Goal: Information Seeking & Learning: Learn about a topic

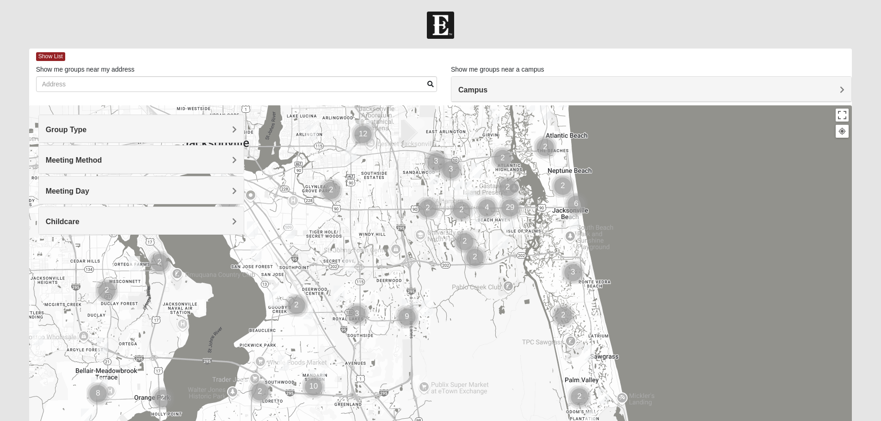
drag, startPoint x: 385, startPoint y: 295, endPoint x: 406, endPoint y: 222, distance: 76.0
click at [406, 222] on div at bounding box center [440, 290] width 823 height 370
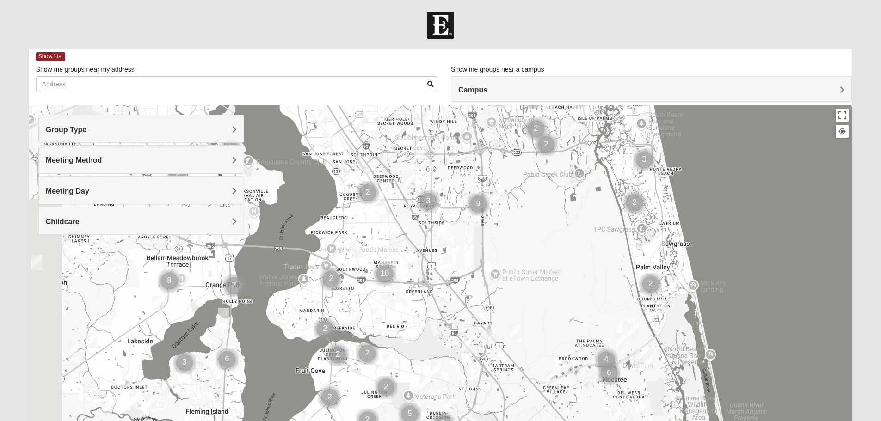
drag, startPoint x: 380, startPoint y: 305, endPoint x: 451, endPoint y: 189, distance: 136.2
click at [451, 189] on div at bounding box center [440, 290] width 823 height 370
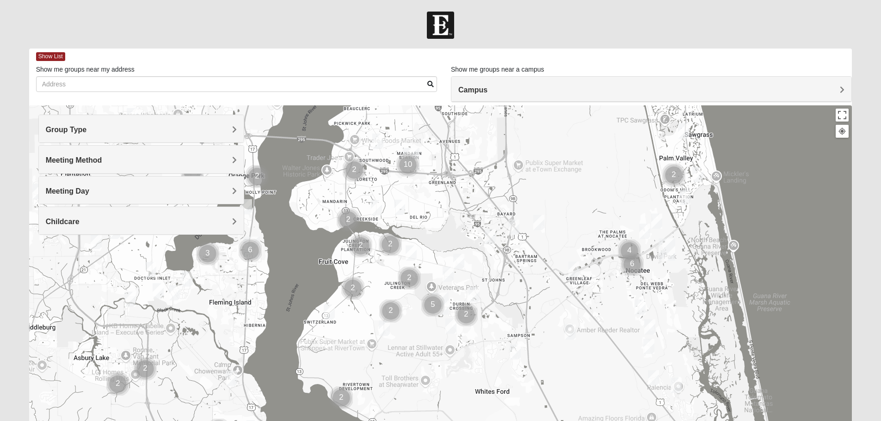
drag, startPoint x: 392, startPoint y: 299, endPoint x: 415, endPoint y: 191, distance: 110.6
click at [415, 191] on div at bounding box center [440, 290] width 823 height 370
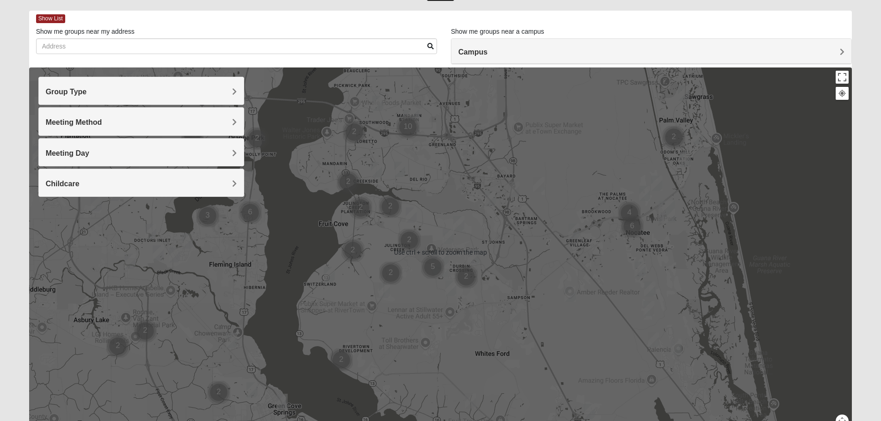
scroll to position [46, 0]
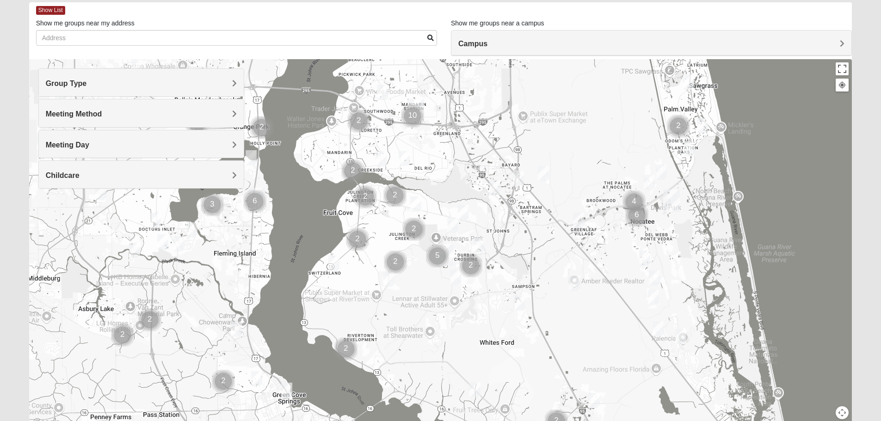
drag, startPoint x: 371, startPoint y: 265, endPoint x: 376, endPoint y: 262, distance: 5.6
click at [376, 262] on div at bounding box center [440, 244] width 823 height 370
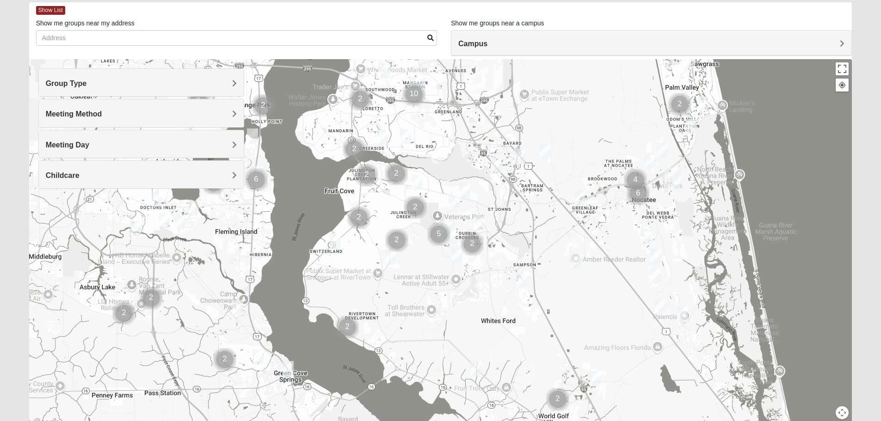
drag, startPoint x: 398, startPoint y: 271, endPoint x: 394, endPoint y: 248, distance: 23.9
click at [398, 250] on img "Cluster of 2 groups" at bounding box center [396, 240] width 23 height 23
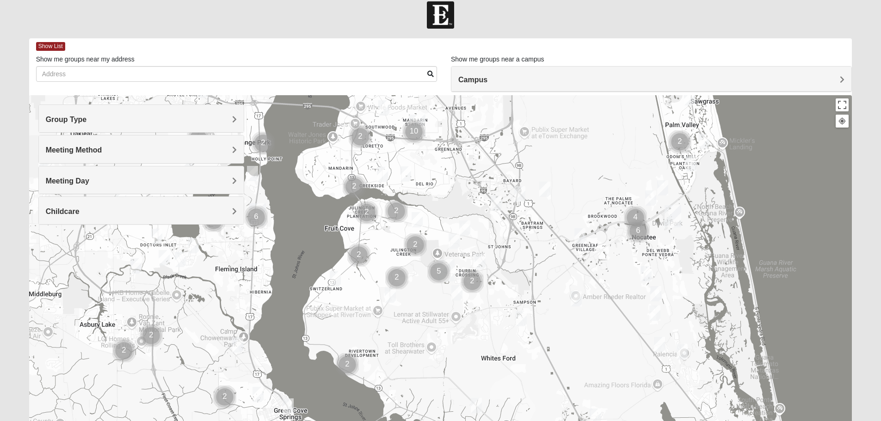
scroll to position [0, 0]
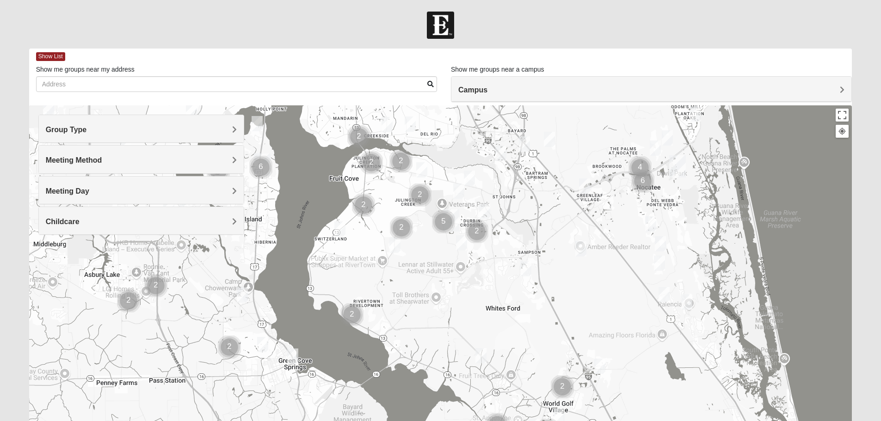
drag, startPoint x: 396, startPoint y: 261, endPoint x: 401, endPoint y: 198, distance: 63.1
click at [401, 198] on div at bounding box center [440, 290] width 823 height 370
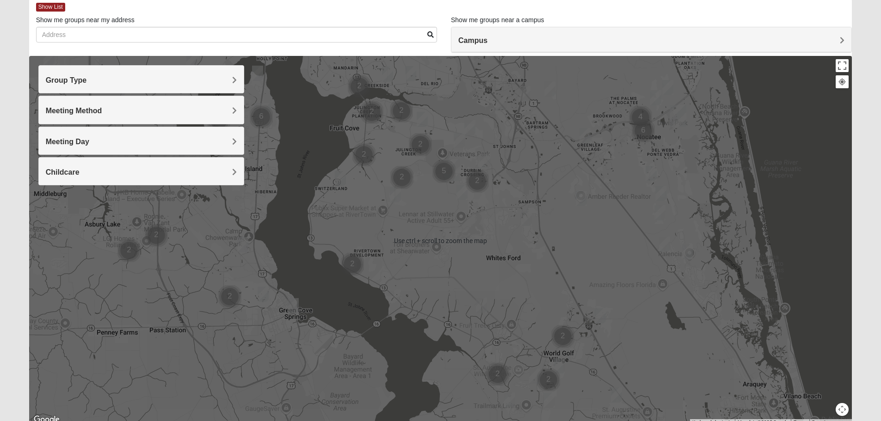
scroll to position [42, 0]
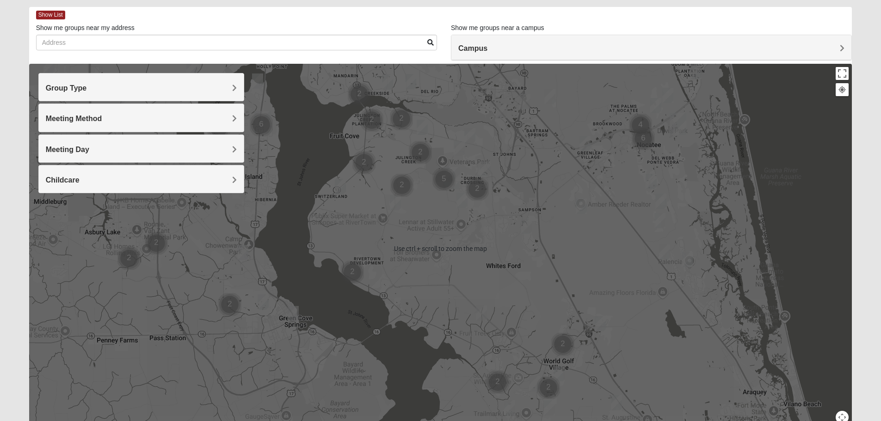
drag, startPoint x: 382, startPoint y: 166, endPoint x: 388, endPoint y: 159, distance: 8.5
click at [383, 165] on div at bounding box center [440, 249] width 823 height 370
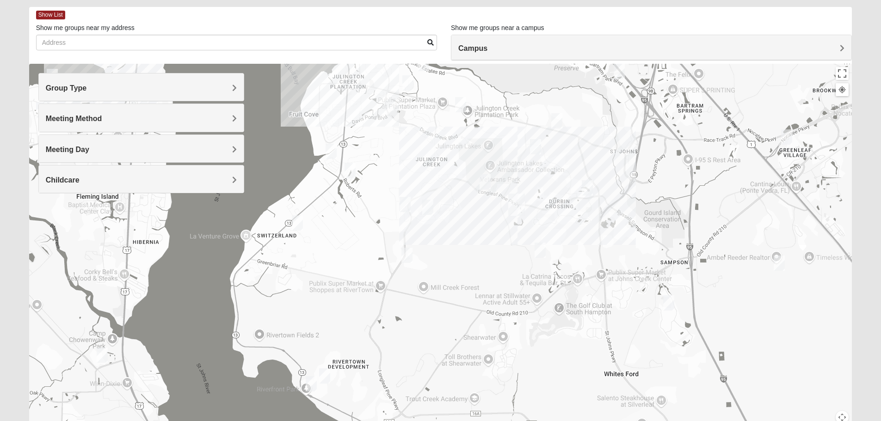
click at [187, 119] on h4 "Meeting Method" at bounding box center [141, 118] width 191 height 9
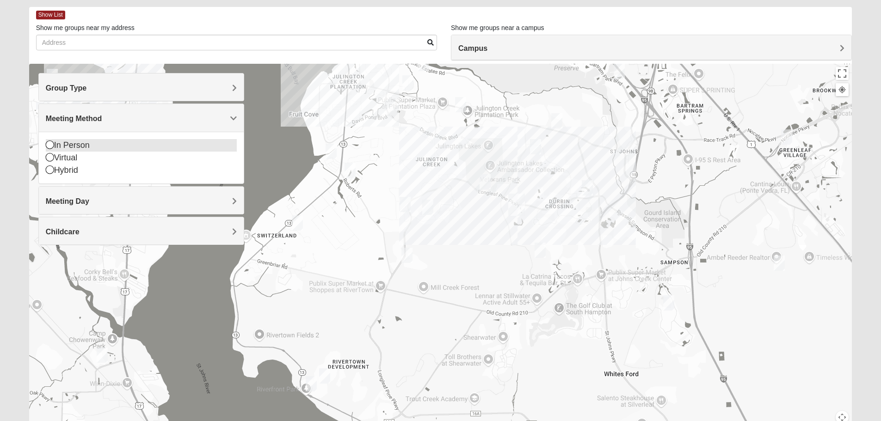
click at [49, 146] on icon at bounding box center [50, 145] width 8 height 8
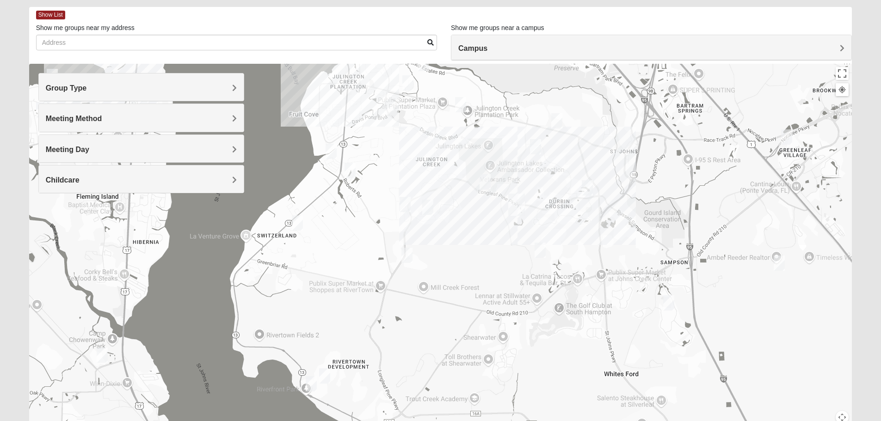
click at [124, 93] on div "Group Type" at bounding box center [141, 87] width 205 height 27
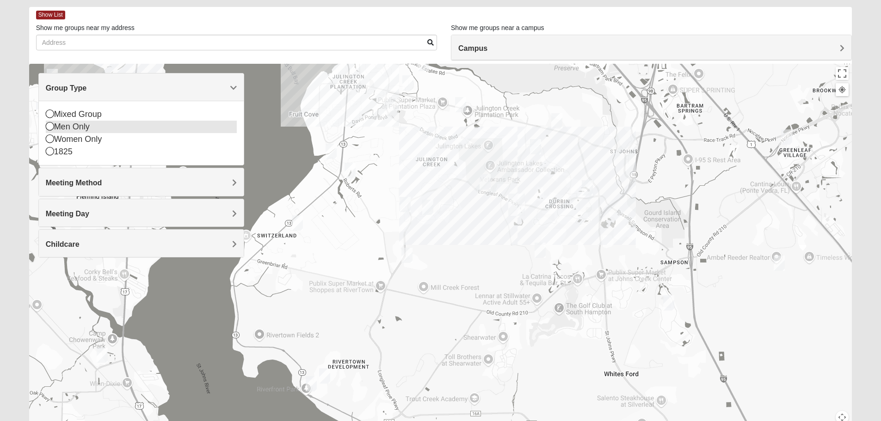
click at [50, 128] on icon at bounding box center [50, 126] width 8 height 8
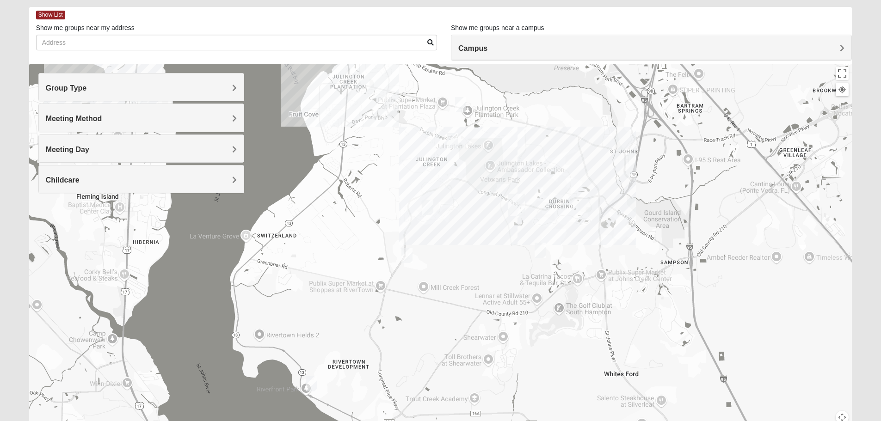
click at [538, 250] on img "Mens McClafferty 32095" at bounding box center [540, 250] width 11 height 15
click at [474, 226] on span "Learn More" at bounding box center [486, 230] width 39 height 10
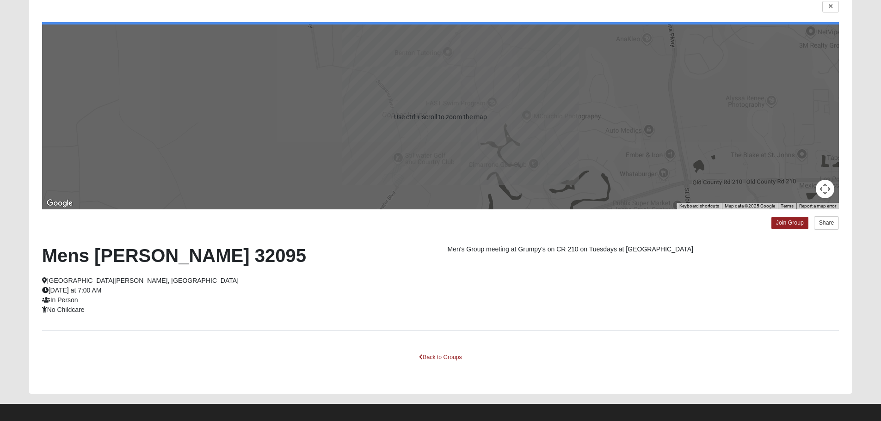
scroll to position [83, 0]
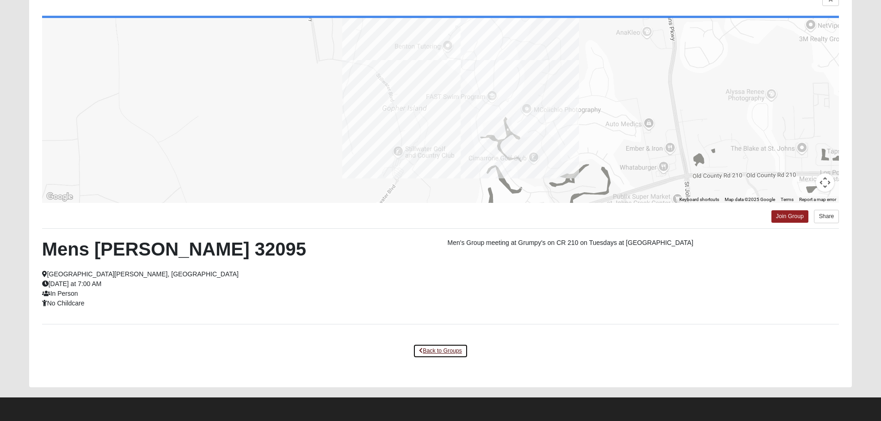
click at [446, 349] on link "Back to Groups" at bounding box center [440, 351] width 55 height 14
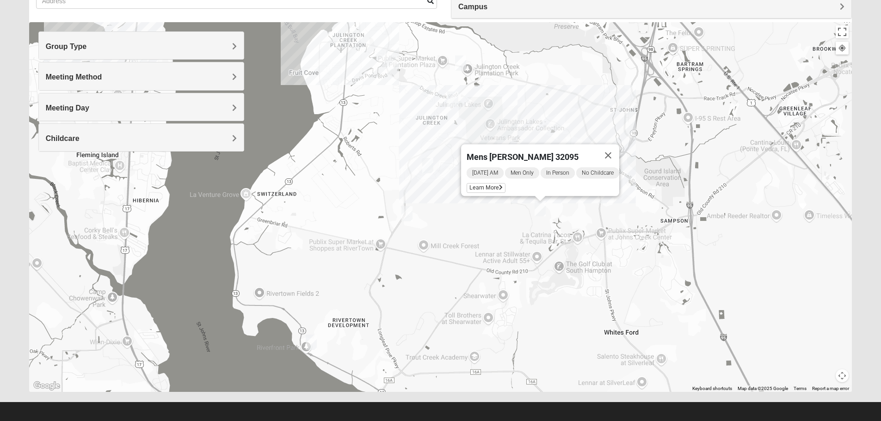
click at [427, 168] on img "Mens Clark 32259" at bounding box center [427, 165] width 11 height 15
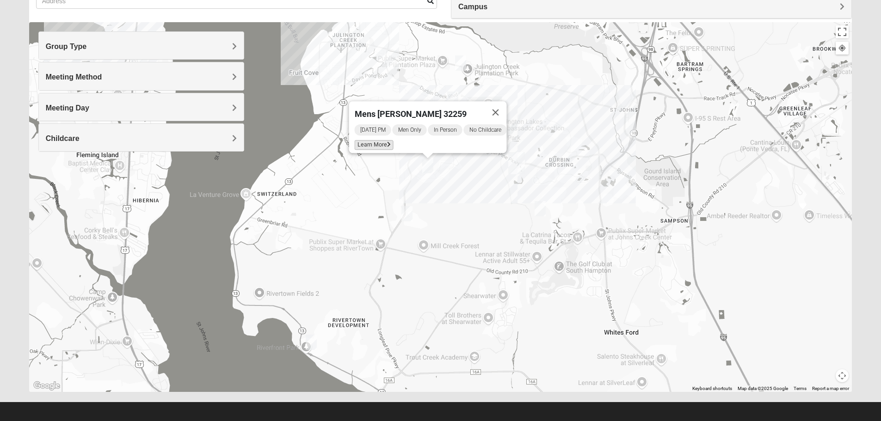
click at [381, 140] on span "Learn More" at bounding box center [373, 145] width 39 height 10
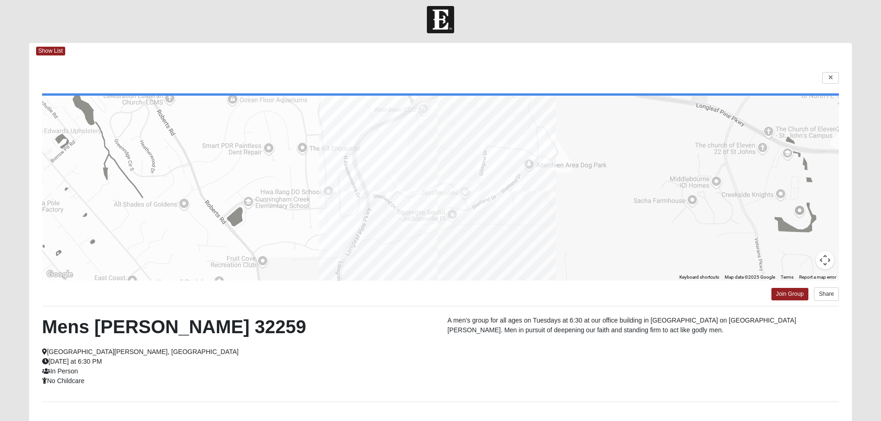
scroll to position [0, 0]
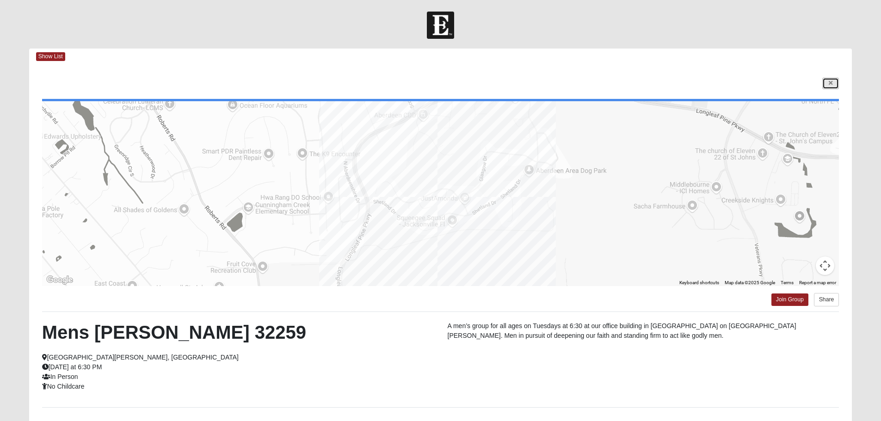
click at [827, 86] on link at bounding box center [830, 84] width 17 height 12
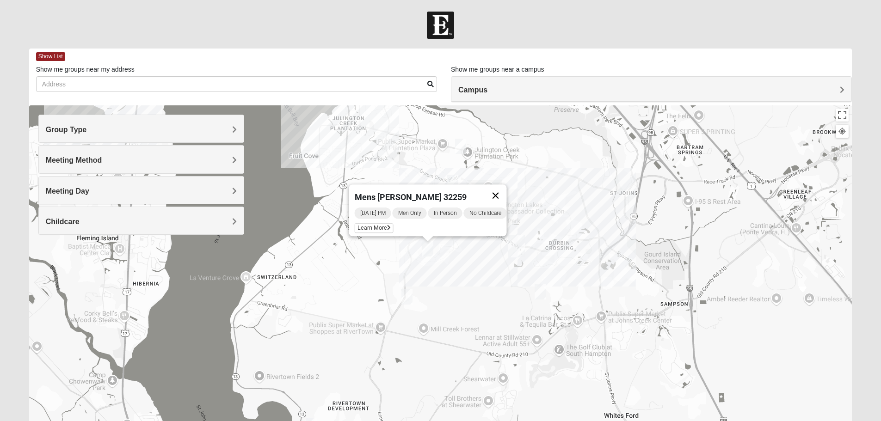
click at [499, 192] on button "Close" at bounding box center [495, 196] width 22 height 22
click at [500, 246] on div "To navigate, press the arrow keys." at bounding box center [440, 290] width 823 height 370
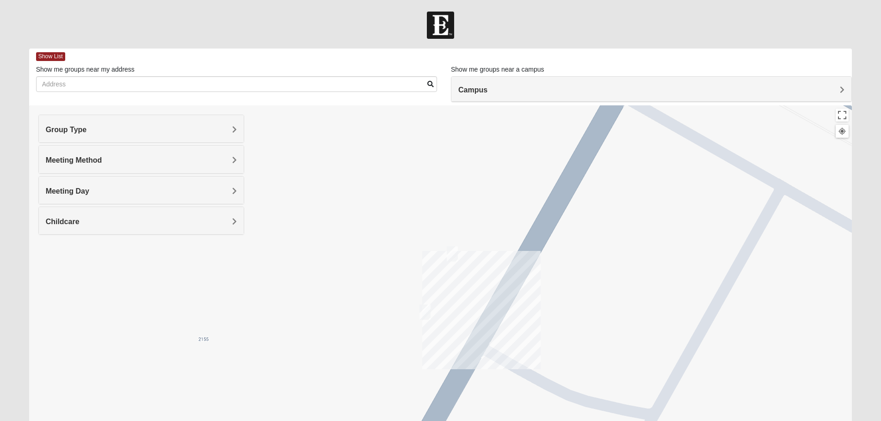
click at [454, 252] on img "On Campus Mens Otts 32259" at bounding box center [452, 253] width 11 height 15
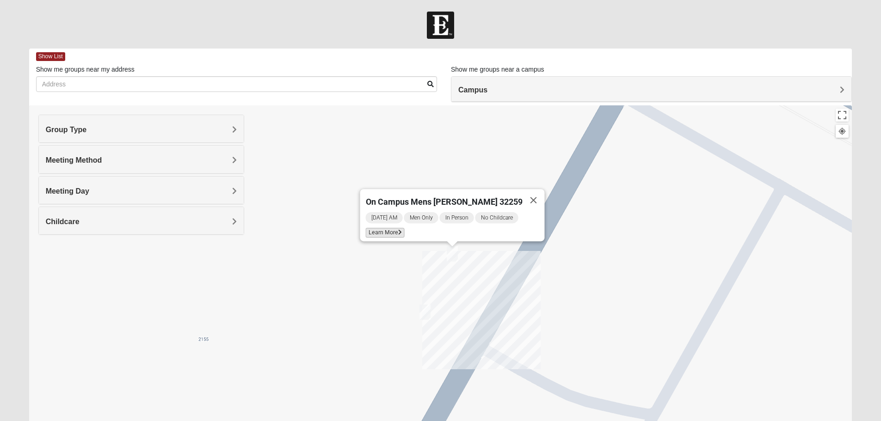
click at [402, 230] on span "Learn More" at bounding box center [384, 233] width 39 height 10
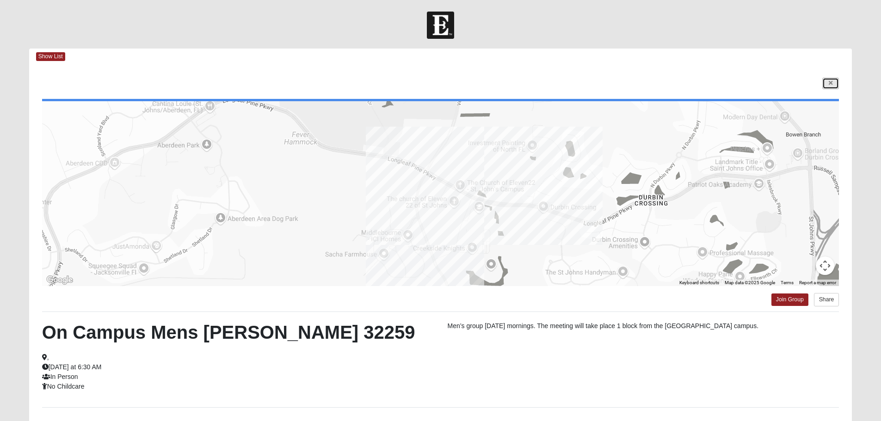
click at [831, 85] on icon at bounding box center [831, 83] width 4 height 6
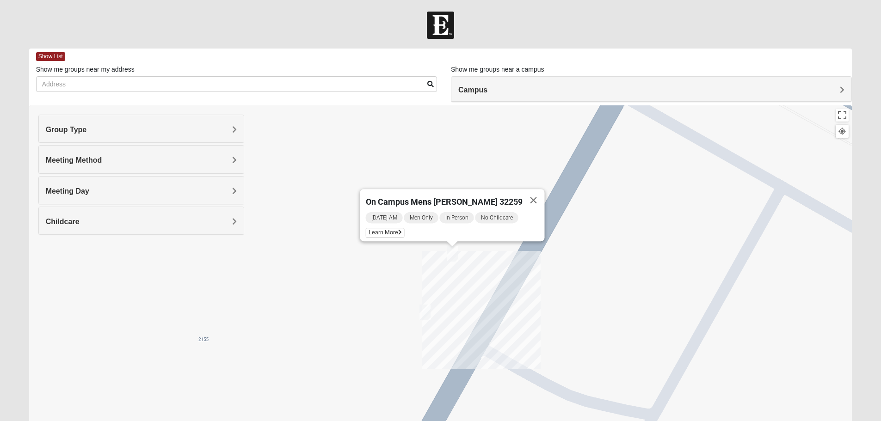
click at [423, 312] on img "On campus Mens Miller 32259" at bounding box center [424, 312] width 11 height 15
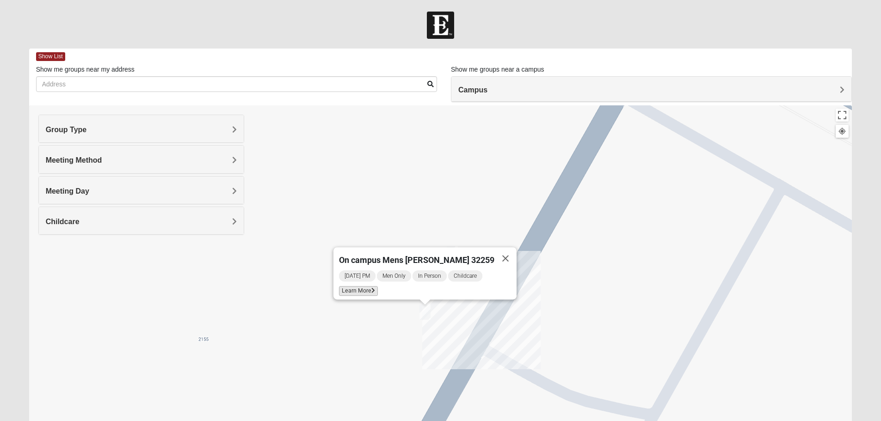
click at [374, 286] on span "Learn More" at bounding box center [358, 291] width 39 height 10
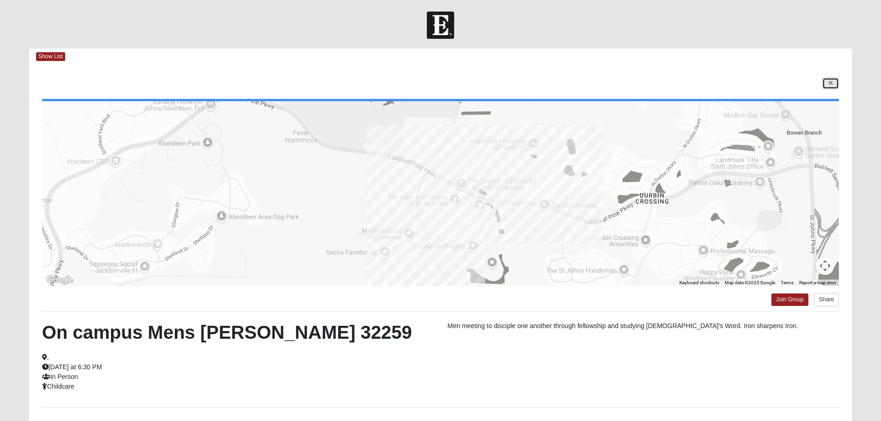
click at [823, 86] on link at bounding box center [830, 84] width 17 height 12
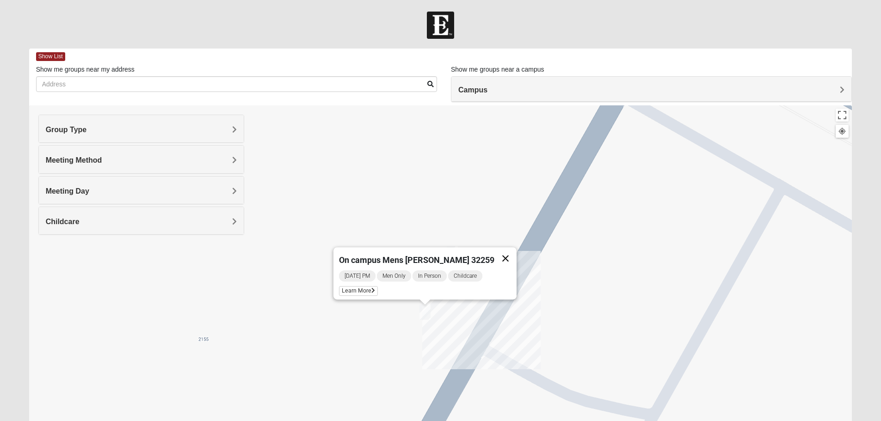
click at [498, 255] on button "Close" at bounding box center [505, 258] width 22 height 22
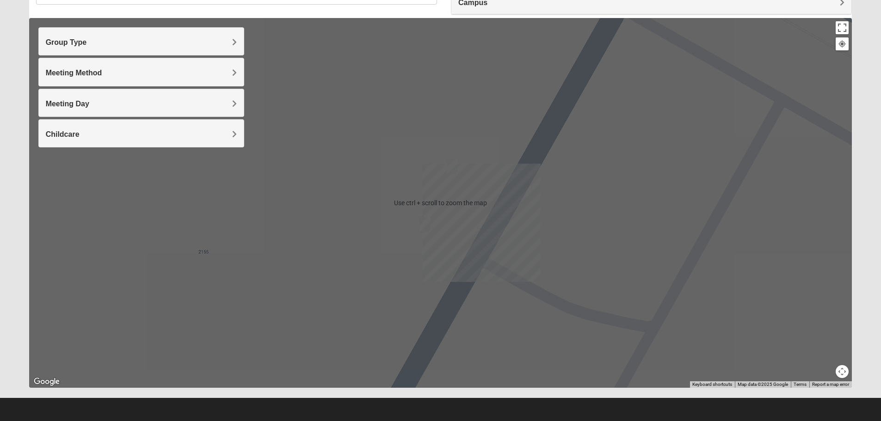
scroll to position [88, 0]
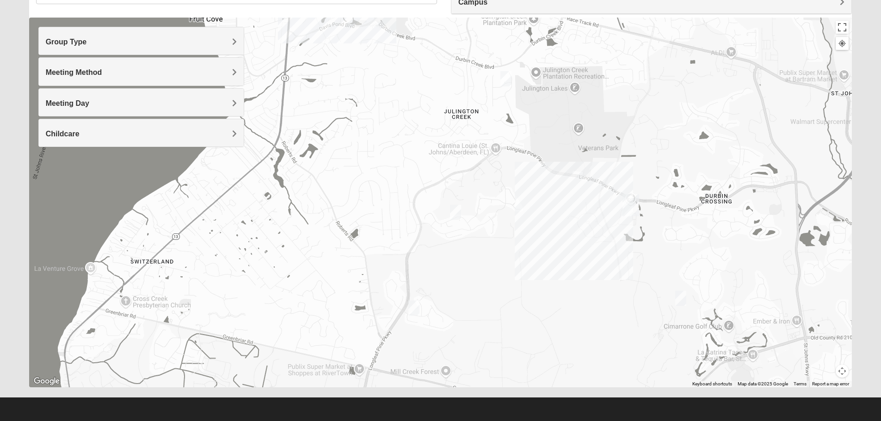
click at [630, 207] on img "St. Johns" at bounding box center [630, 205] width 17 height 22
click at [508, 81] on img "Mens Mathai 32259" at bounding box center [505, 78] width 11 height 15
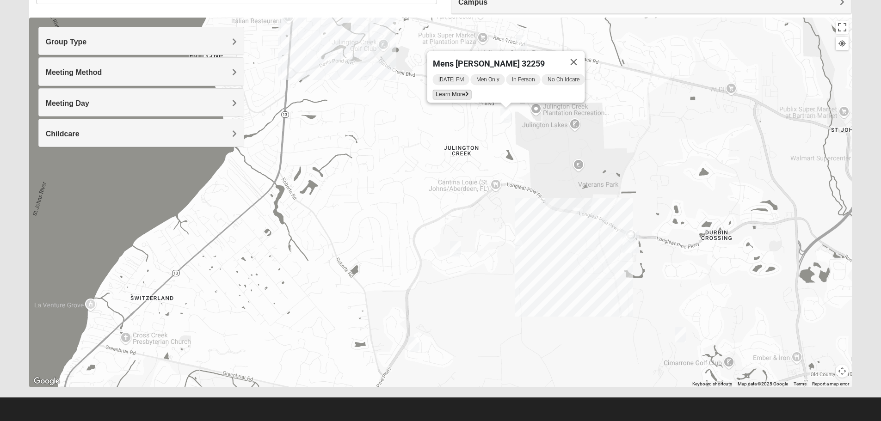
click at [441, 92] on span "Learn More" at bounding box center [451, 95] width 39 height 10
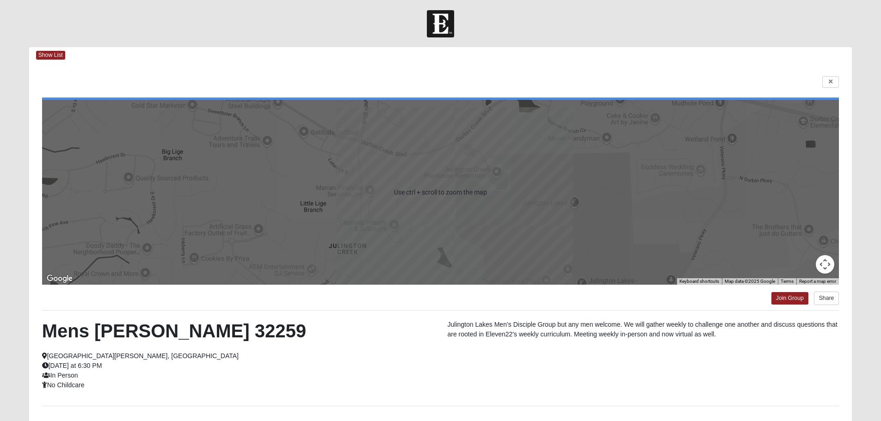
scroll to position [0, 0]
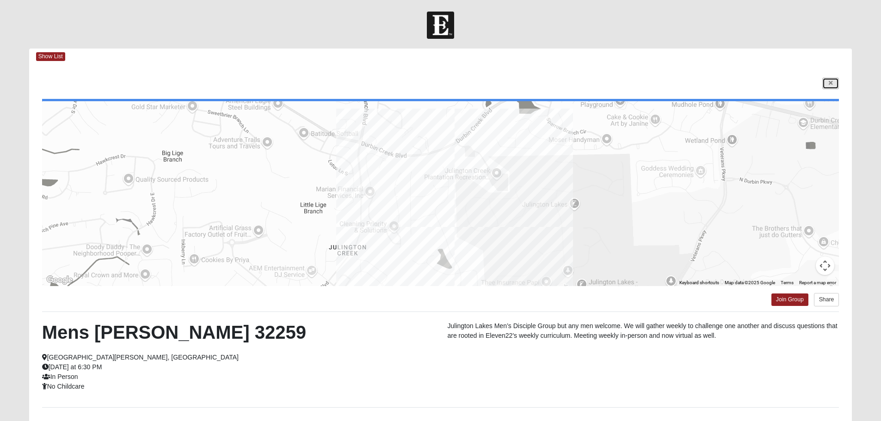
click at [835, 80] on link at bounding box center [830, 84] width 17 height 12
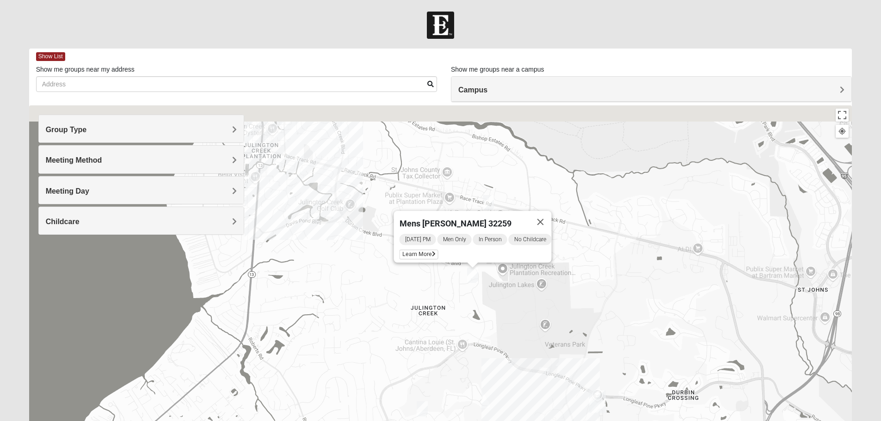
drag, startPoint x: 474, startPoint y: 225, endPoint x: 436, endPoint y: 324, distance: 106.2
click at [436, 324] on div "Mens [PERSON_NAME] 32259 [DATE] PM Men Only In Person No Childcare Learn More" at bounding box center [440, 290] width 823 height 370
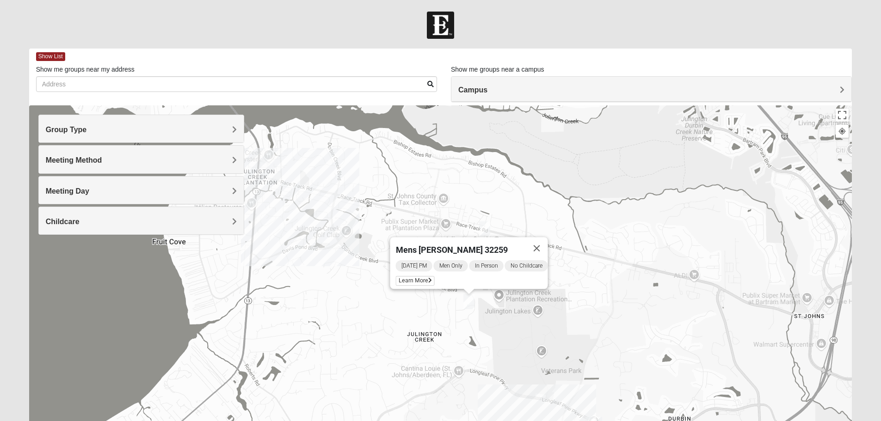
click at [484, 225] on img "Mens Kinnaman/Gerville-Reache 32259" at bounding box center [484, 228] width 11 height 15
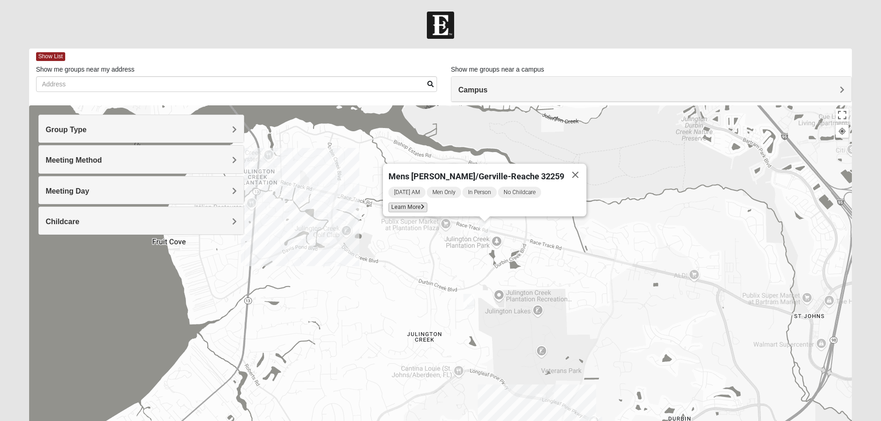
click at [424, 204] on icon at bounding box center [423, 207] width 4 height 6
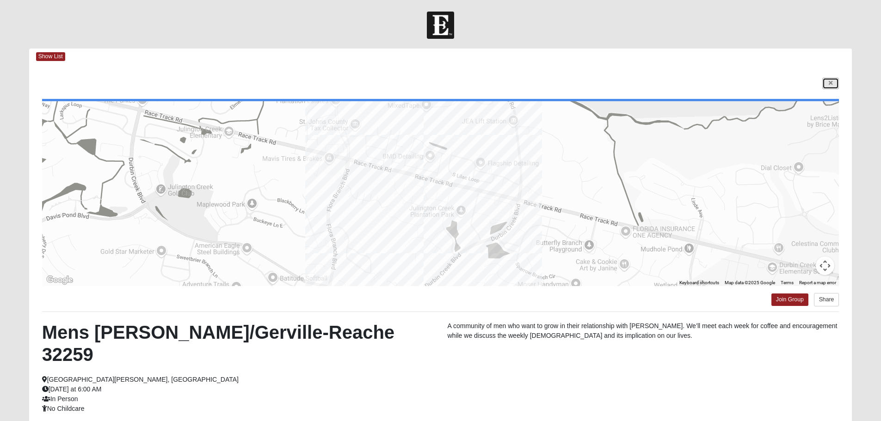
click at [830, 84] on icon at bounding box center [831, 83] width 4 height 6
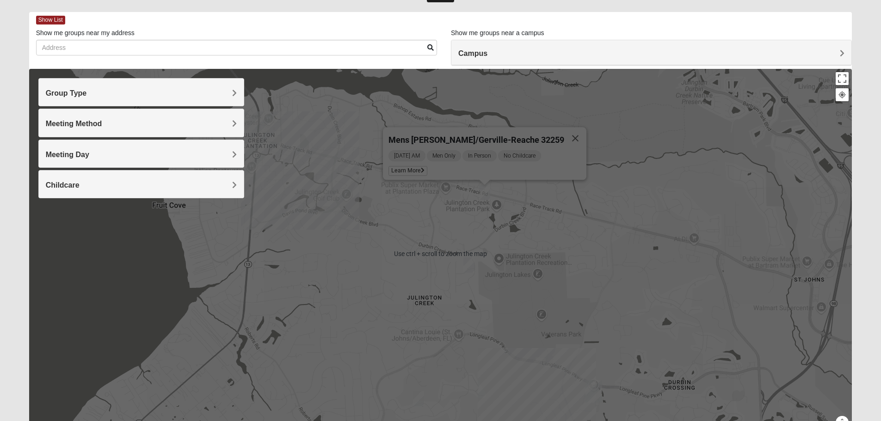
scroll to position [46, 0]
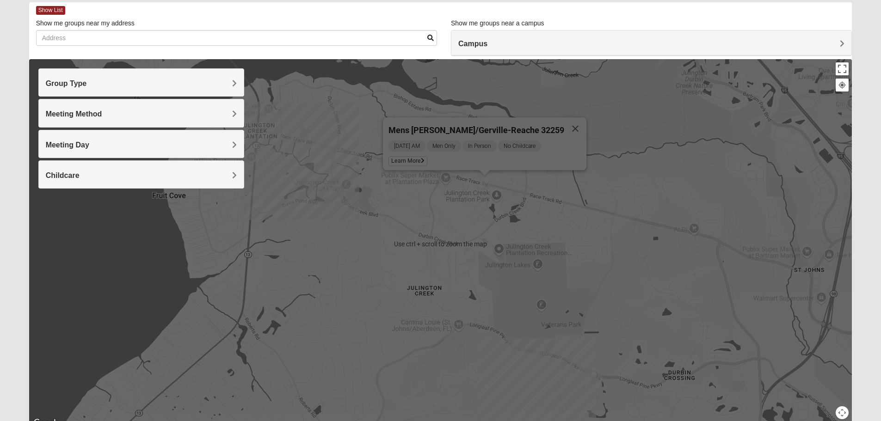
click at [592, 268] on div "Mens [PERSON_NAME]/Gerville-Reache 32259 [DATE] AM Men Only In Person No Childc…" at bounding box center [440, 244] width 823 height 370
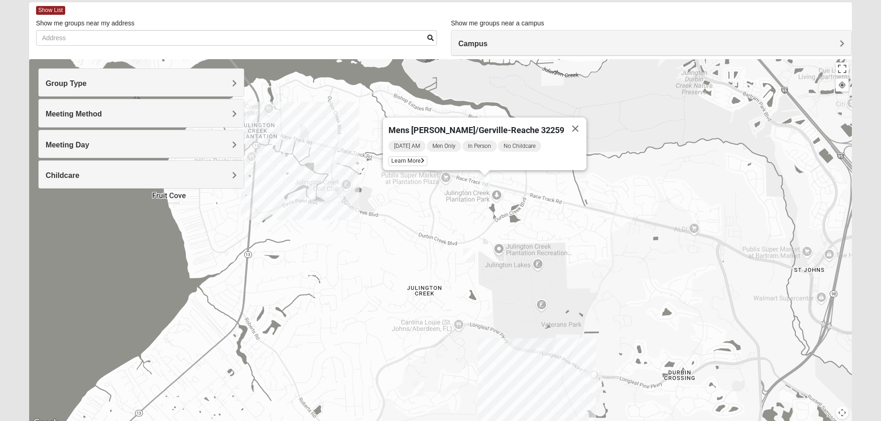
click at [278, 129] on div "Mens [PERSON_NAME]/Gerville-Reache 32259 [DATE] AM Men Only In Person No Childc…" at bounding box center [440, 244] width 823 height 370
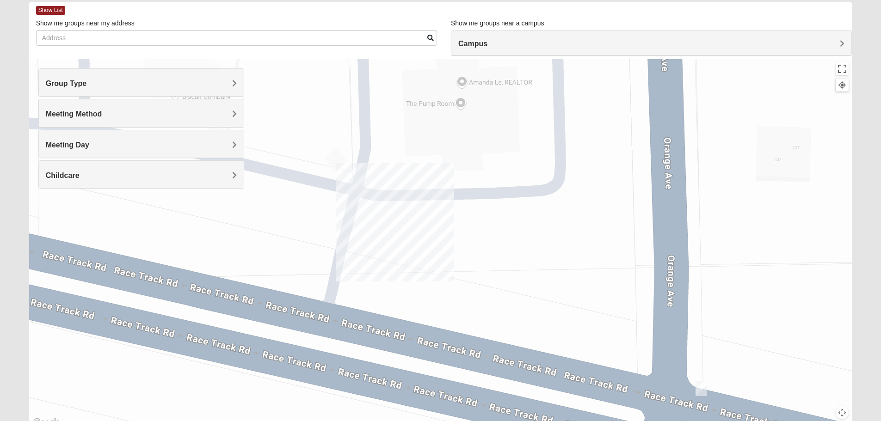
click at [699, 389] on img "Mens Goehring, Kauffman 32259" at bounding box center [700, 388] width 11 height 15
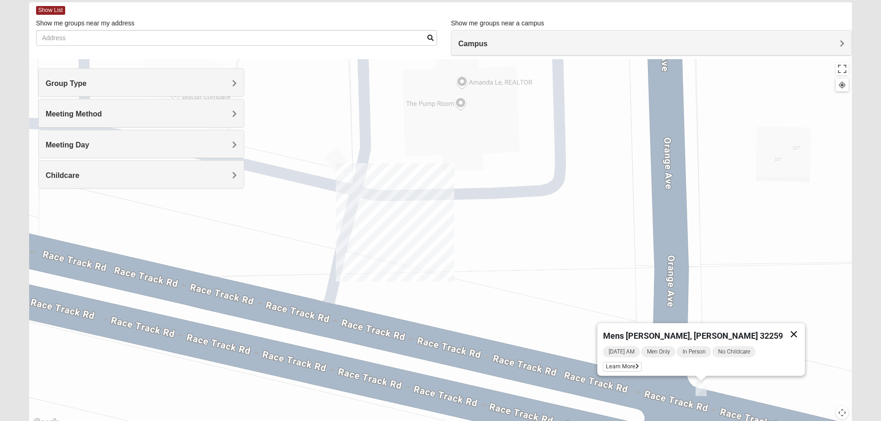
click at [782, 329] on button "Close" at bounding box center [793, 334] width 22 height 22
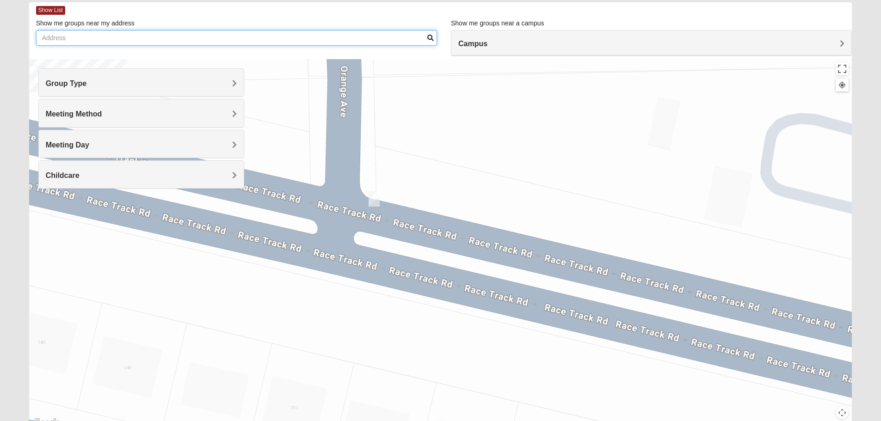
drag, startPoint x: 823, startPoint y: 308, endPoint x: 532, endPoint y: 176, distance: 319.1
click at [532, 176] on div at bounding box center [440, 244] width 823 height 370
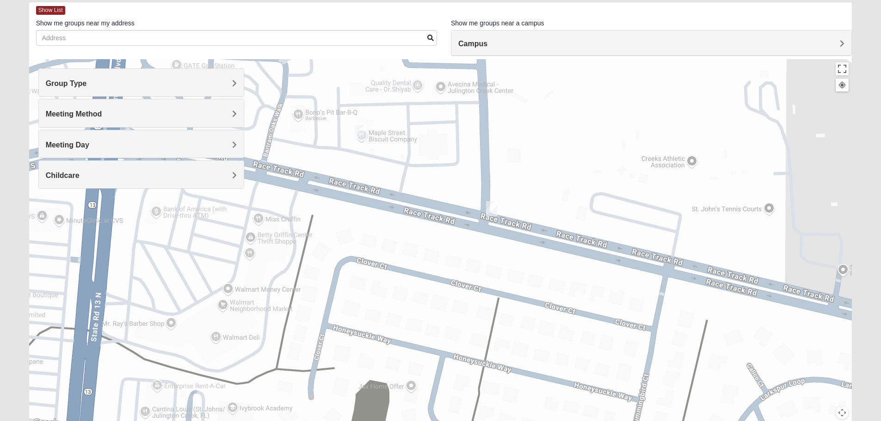
click at [364, 129] on img "Mens Hayes 32259" at bounding box center [360, 132] width 11 height 15
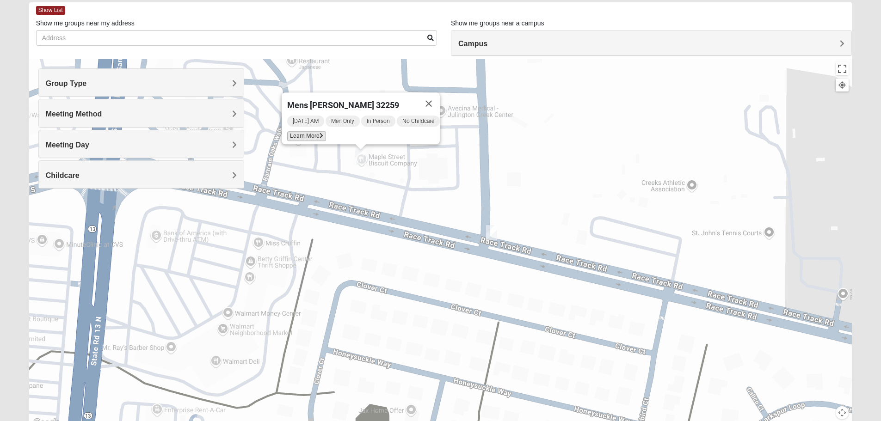
click at [311, 131] on span "Learn More" at bounding box center [306, 136] width 39 height 10
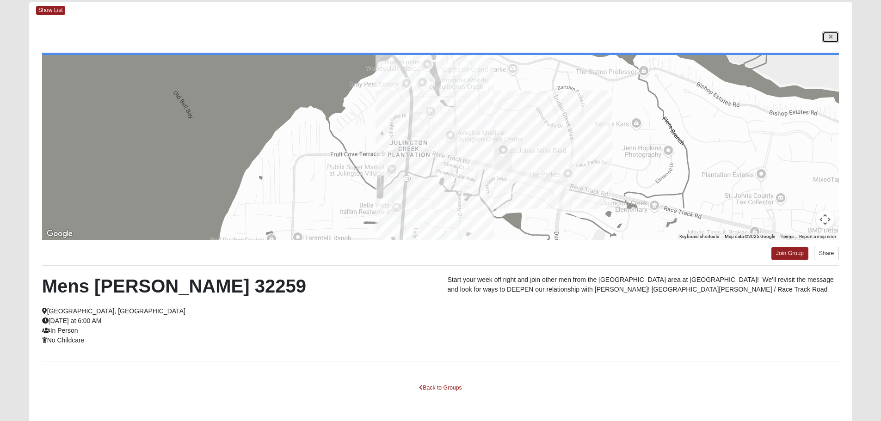
click at [835, 37] on link at bounding box center [830, 37] width 17 height 12
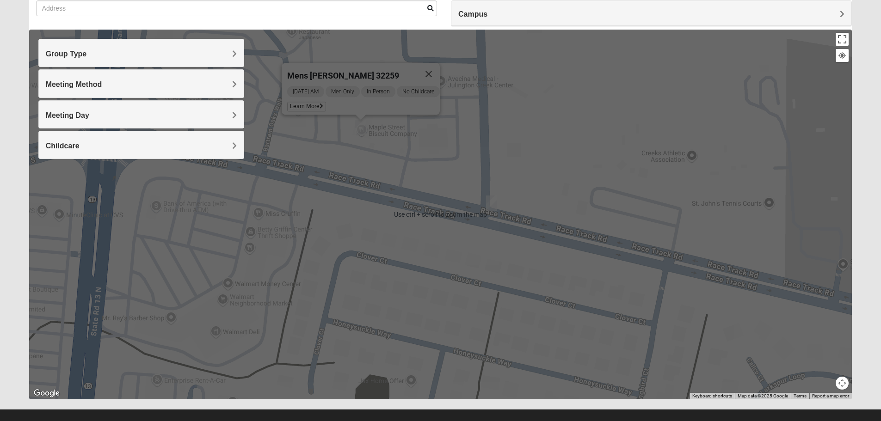
scroll to position [88, 0]
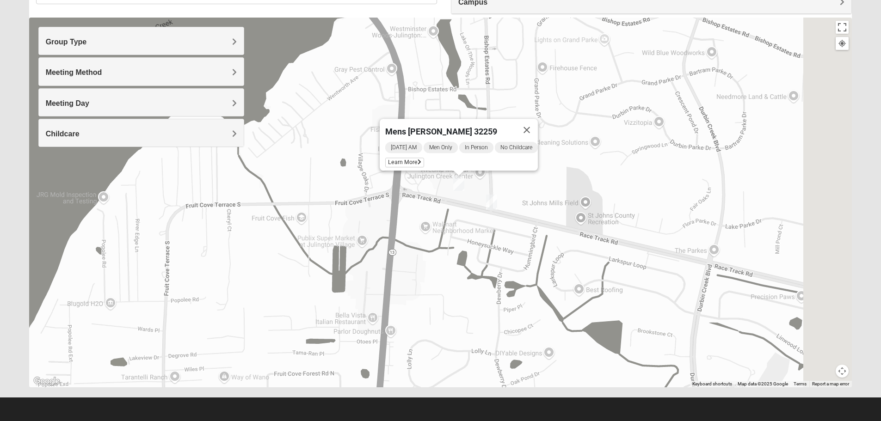
drag, startPoint x: 709, startPoint y: 198, endPoint x: 319, endPoint y: 196, distance: 390.7
click at [319, 196] on div "Mens [PERSON_NAME] 32259 [DATE] AM Men Only In Person No Childcare Learn More" at bounding box center [440, 203] width 823 height 370
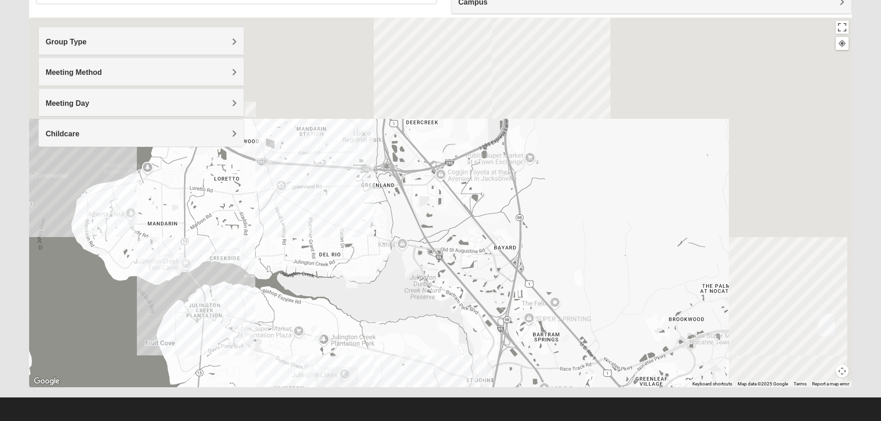
drag, startPoint x: 620, startPoint y: 167, endPoint x: 309, endPoint y: 317, distance: 344.8
click at [309, 317] on div at bounding box center [440, 203] width 823 height 370
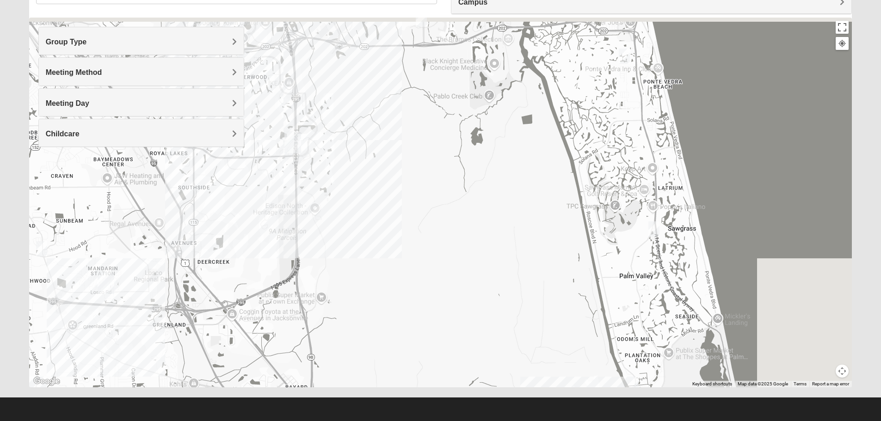
drag, startPoint x: 489, startPoint y: 203, endPoint x: 304, endPoint y: 350, distance: 235.4
click at [302, 351] on div at bounding box center [440, 203] width 823 height 370
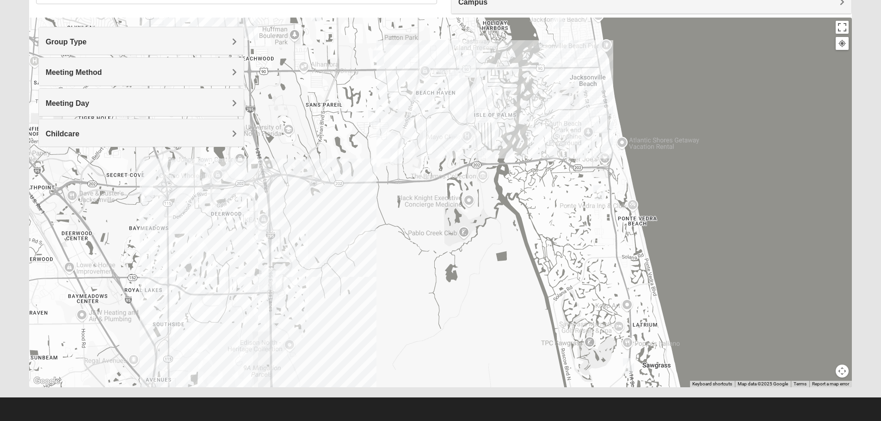
drag, startPoint x: 388, startPoint y: 201, endPoint x: 366, endPoint y: 293, distance: 94.4
click at [366, 293] on div at bounding box center [440, 203] width 823 height 370
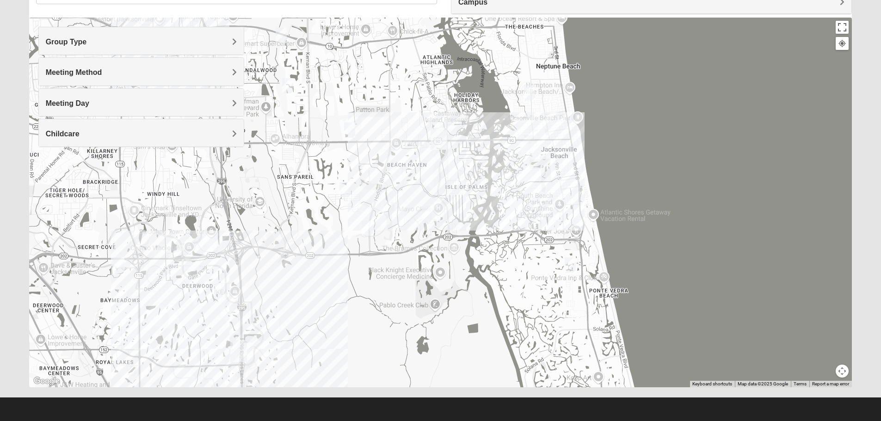
drag, startPoint x: 406, startPoint y: 176, endPoint x: 388, endPoint y: 232, distance: 58.9
click at [387, 233] on div at bounding box center [440, 203] width 823 height 370
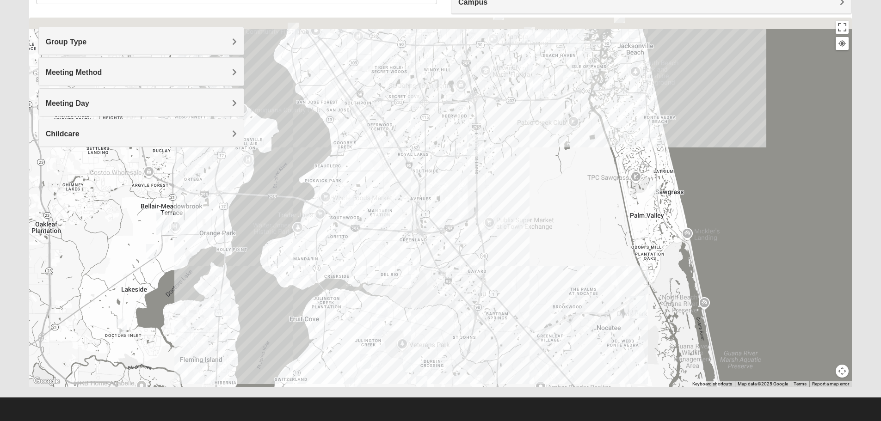
drag, startPoint x: 504, startPoint y: 172, endPoint x: 385, endPoint y: 252, distance: 142.4
click at [385, 252] on div at bounding box center [440, 203] width 823 height 370
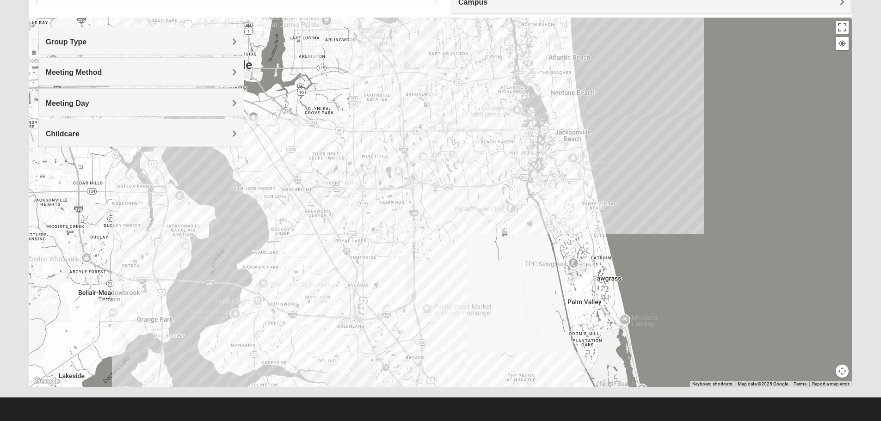
drag, startPoint x: 520, startPoint y: 136, endPoint x: 499, endPoint y: 181, distance: 49.4
click at [500, 170] on img "Mens Schell 32224" at bounding box center [505, 162] width 11 height 15
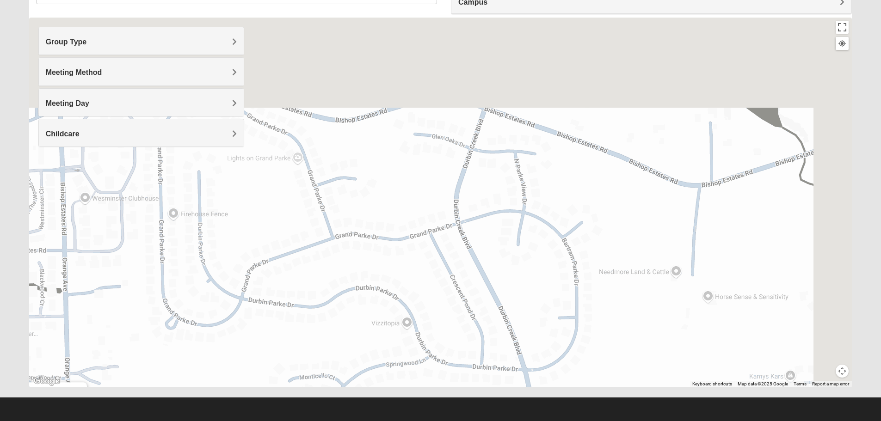
drag, startPoint x: 579, startPoint y: 197, endPoint x: 395, endPoint y: 314, distance: 217.4
click at [397, 315] on div "Mens [PERSON_NAME] 32259 [DATE] AM Men Only In Person No Childcare Learn More" at bounding box center [440, 203] width 823 height 370
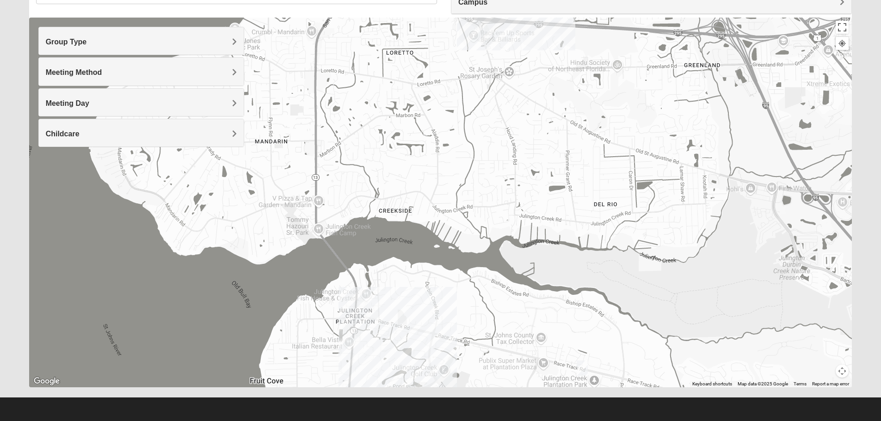
click at [142, 76] on h4 "Meeting Method" at bounding box center [141, 72] width 191 height 9
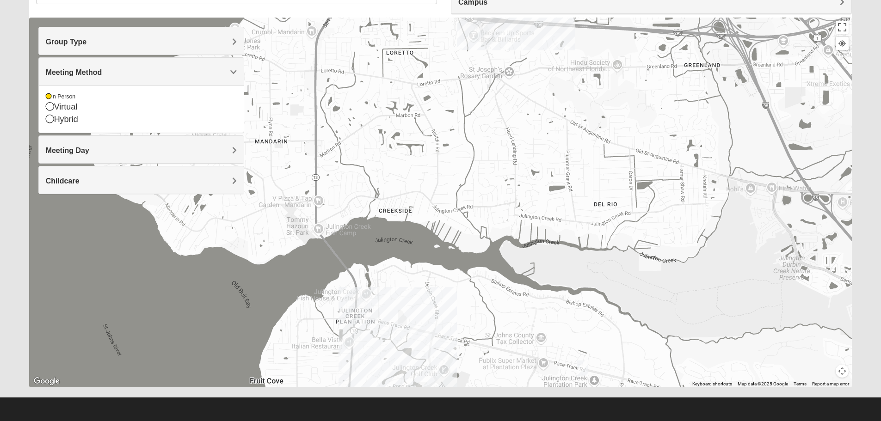
click at [142, 76] on h4 "Meeting Method" at bounding box center [141, 72] width 191 height 9
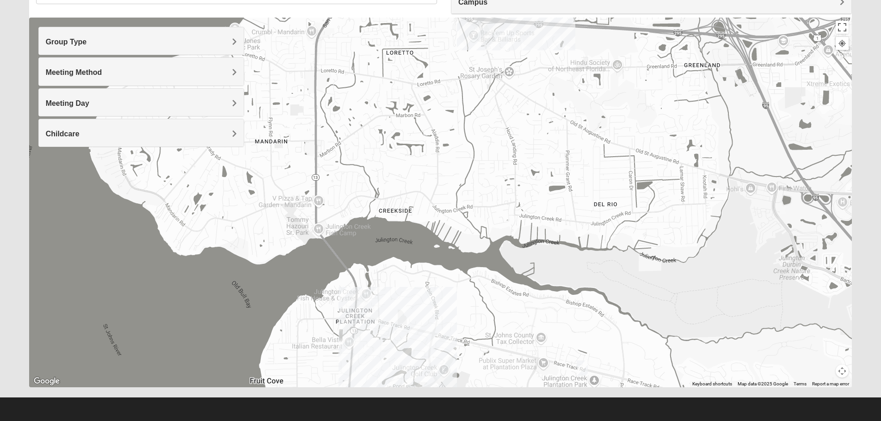
click at [135, 81] on div "Meeting Method" at bounding box center [141, 71] width 205 height 27
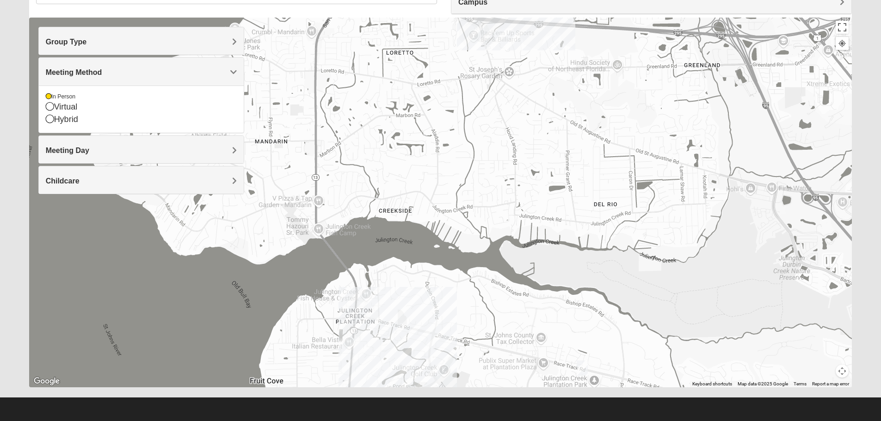
click at [135, 80] on div "Meeting Method" at bounding box center [141, 71] width 205 height 27
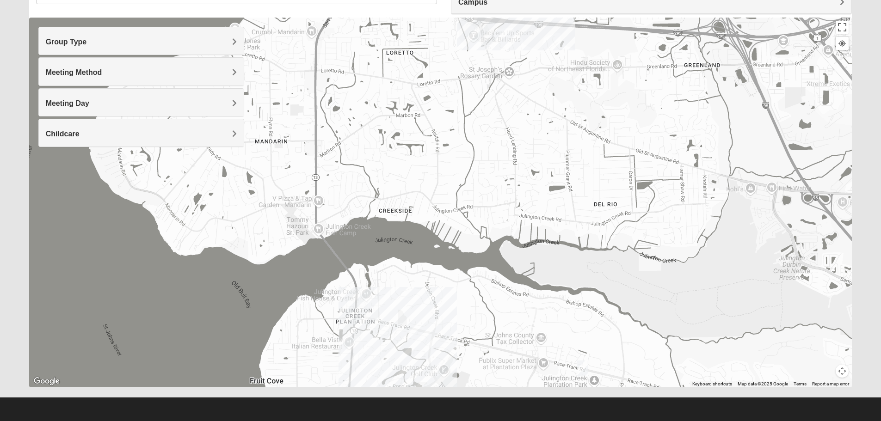
click at [118, 42] on h4 "Group Type" at bounding box center [141, 41] width 191 height 9
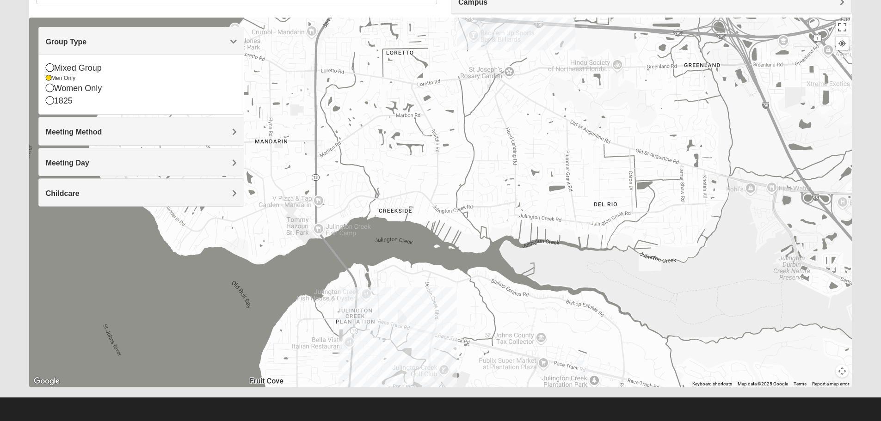
click at [121, 42] on h4 "Group Type" at bounding box center [141, 41] width 191 height 9
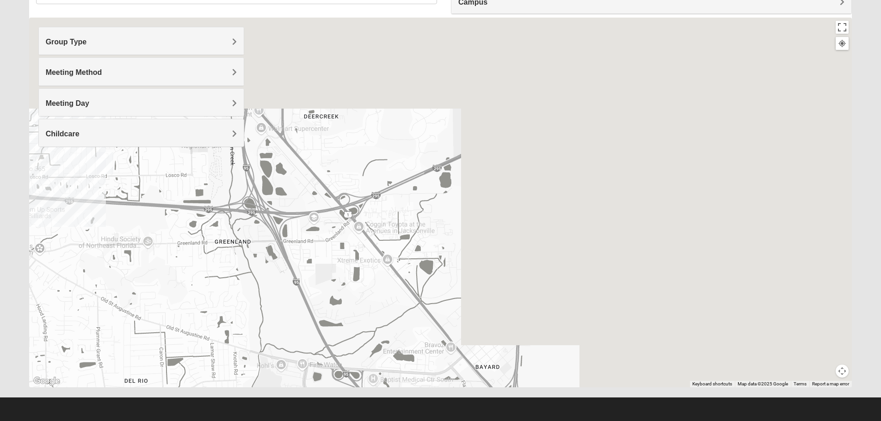
drag, startPoint x: 578, startPoint y: 122, endPoint x: 63, endPoint y: 322, distance: 553.1
click at [66, 319] on div at bounding box center [440, 203] width 823 height 370
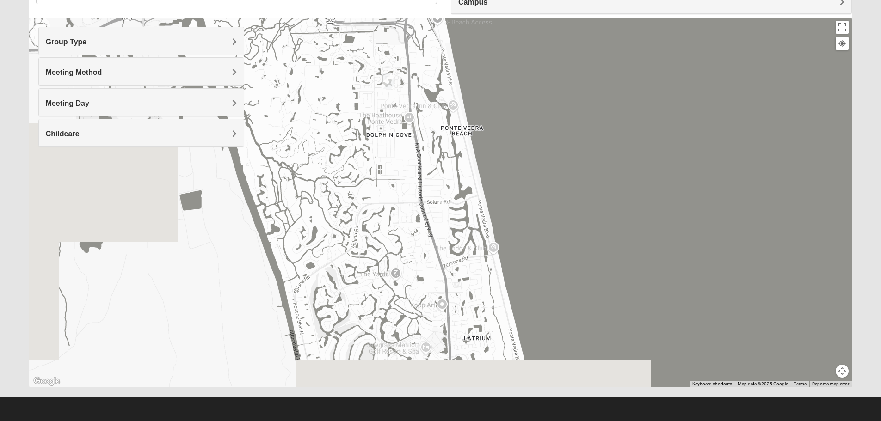
drag, startPoint x: 435, startPoint y: 198, endPoint x: 788, endPoint y: 157, distance: 356.1
click at [788, 157] on div at bounding box center [440, 203] width 823 height 370
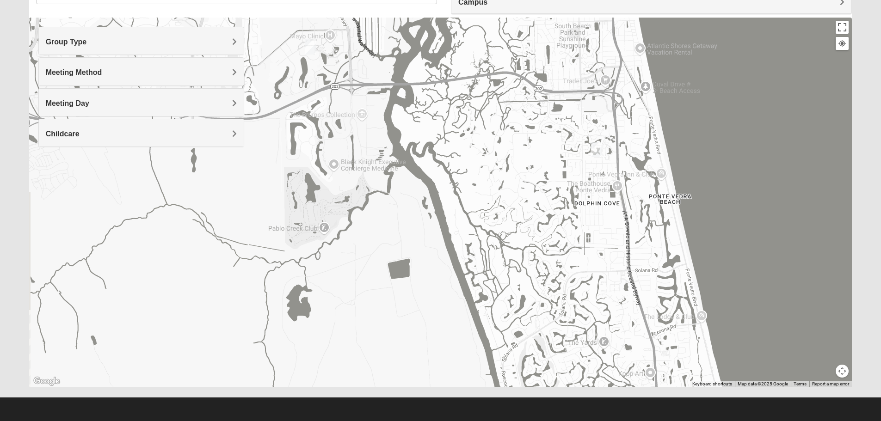
drag, startPoint x: 373, startPoint y: 210, endPoint x: 406, endPoint y: 324, distance: 118.5
click at [406, 324] on div at bounding box center [440, 203] width 823 height 370
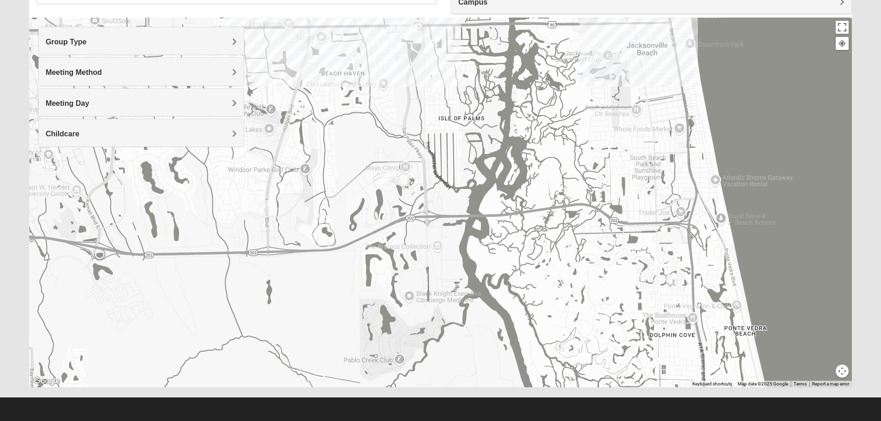
drag, startPoint x: 328, startPoint y: 162, endPoint x: 396, endPoint y: 244, distance: 106.4
click at [396, 244] on div at bounding box center [440, 203] width 823 height 370
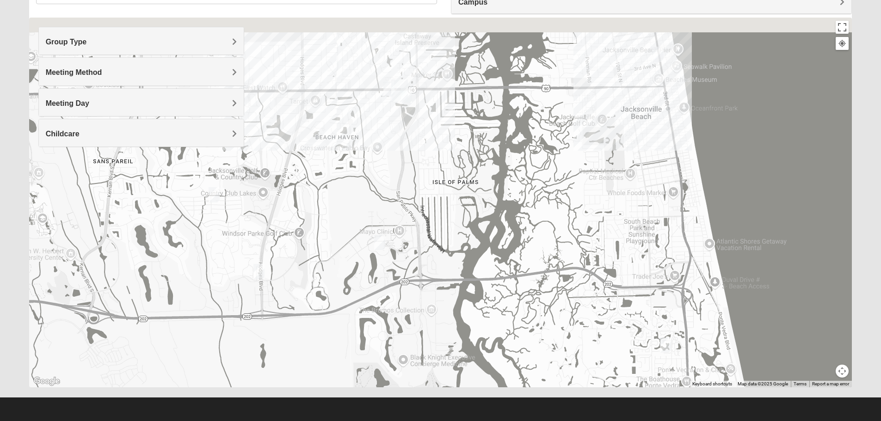
drag, startPoint x: 424, startPoint y: 152, endPoint x: 399, endPoint y: 162, distance: 27.0
click at [416, 202] on div at bounding box center [440, 203] width 823 height 370
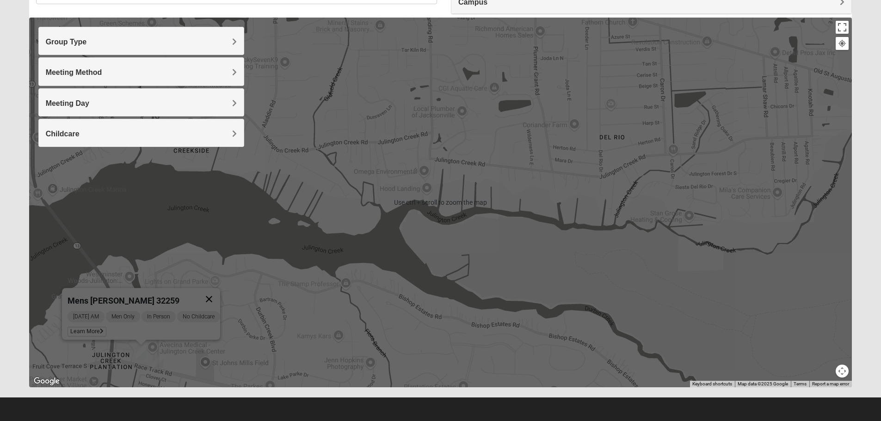
click at [218, 295] on button "Close" at bounding box center [209, 299] width 22 height 22
click at [470, 252] on div at bounding box center [440, 203] width 823 height 370
click at [560, 210] on div at bounding box center [440, 203] width 823 height 370
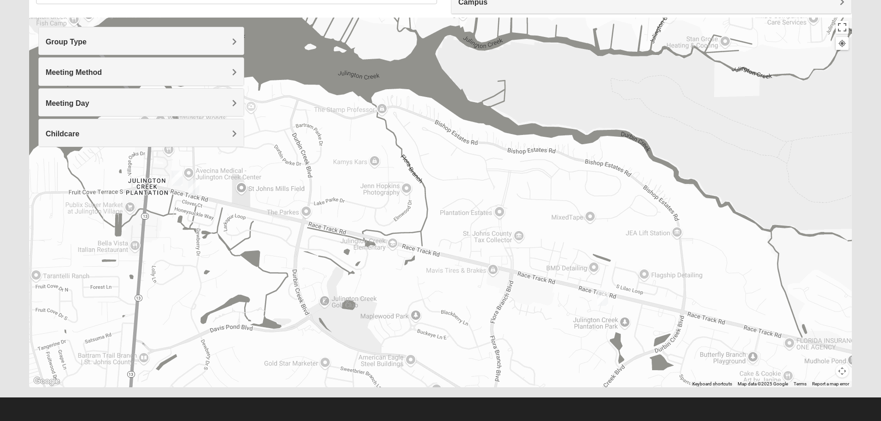
drag, startPoint x: 310, startPoint y: 292, endPoint x: 321, endPoint y: 118, distance: 174.3
click at [321, 117] on div at bounding box center [440, 203] width 823 height 370
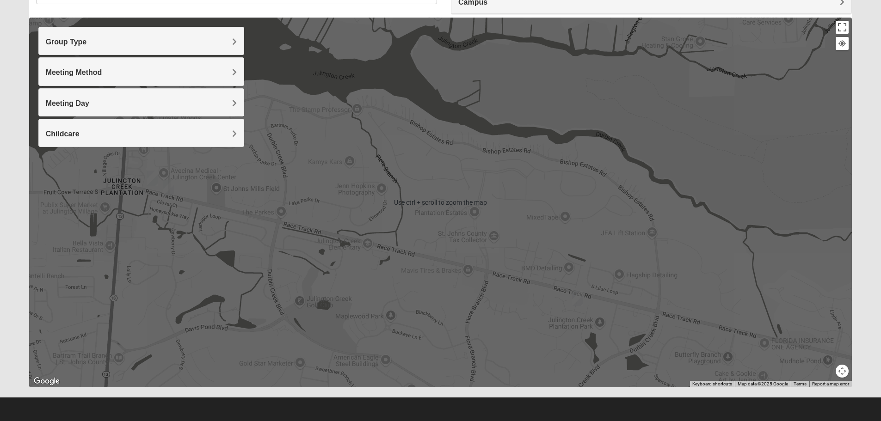
click at [589, 202] on div at bounding box center [440, 203] width 823 height 370
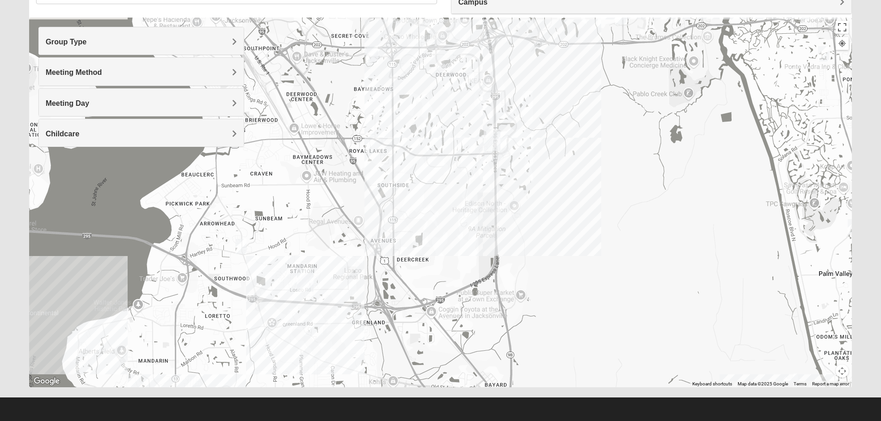
drag, startPoint x: 572, startPoint y: 138, endPoint x: 381, endPoint y: 360, distance: 292.2
click at [381, 360] on div at bounding box center [440, 203] width 823 height 370
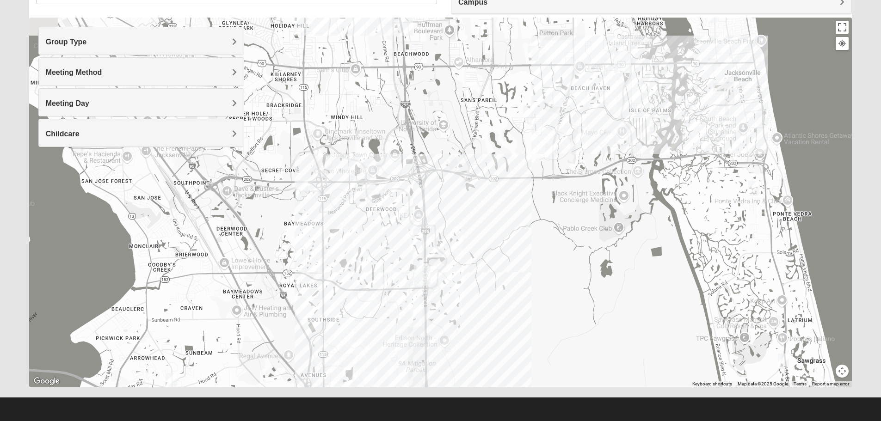
drag, startPoint x: 489, startPoint y: 151, endPoint x: 417, endPoint y: 290, distance: 157.4
click at [417, 290] on div "To navigate, press the arrow keys." at bounding box center [440, 203] width 823 height 370
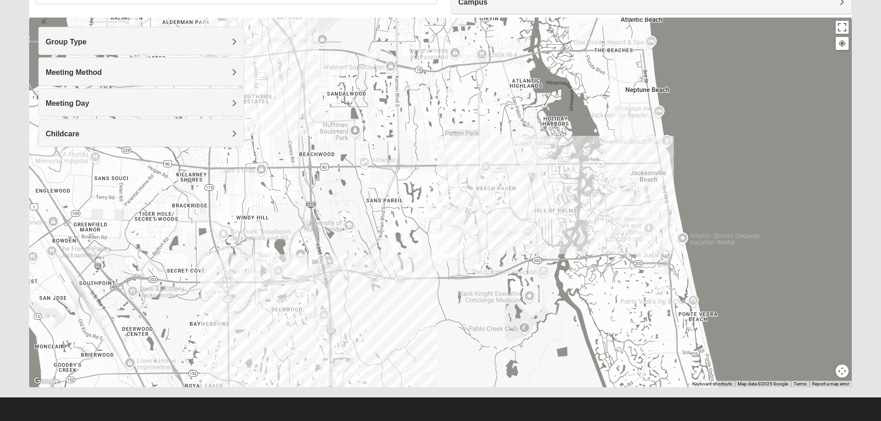
drag, startPoint x: 638, startPoint y: 74, endPoint x: 541, endPoint y: 176, distance: 140.6
click at [541, 176] on div at bounding box center [440, 203] width 823 height 370
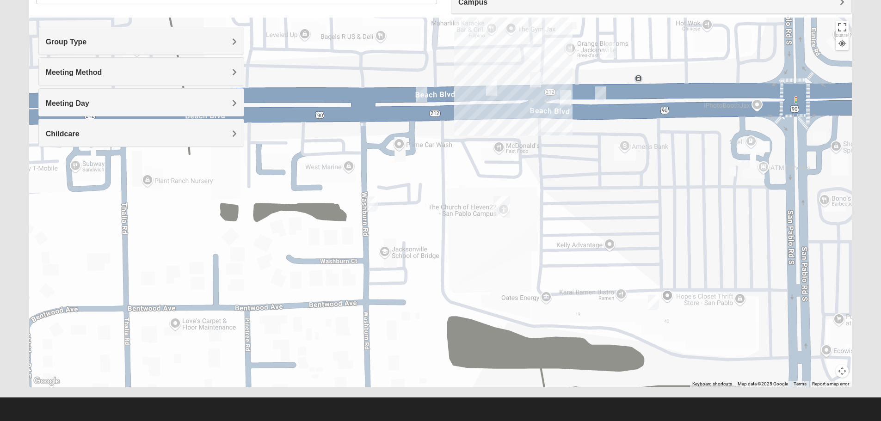
click at [372, 203] on img "Mens Proctor 32250" at bounding box center [372, 204] width 11 height 15
click at [445, 144] on button "Close" at bounding box center [440, 151] width 22 height 22
click at [563, 97] on img "Mens Baez 32250" at bounding box center [565, 97] width 11 height 15
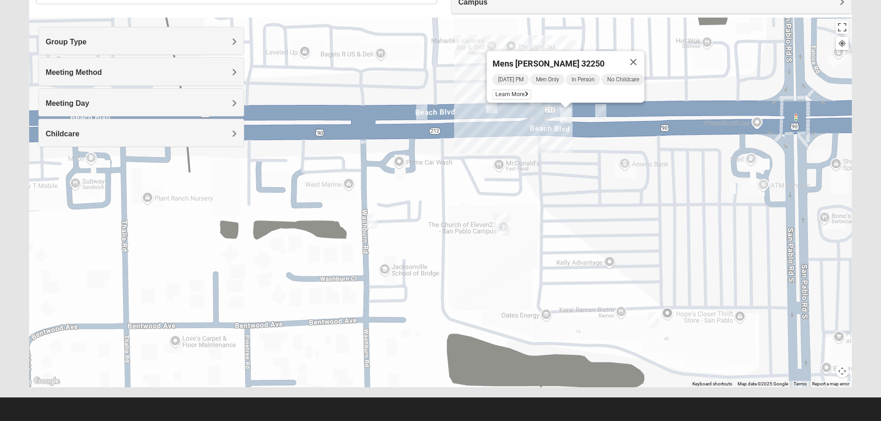
click at [492, 106] on img "Mens Hartley/Vail 32250" at bounding box center [491, 105] width 11 height 15
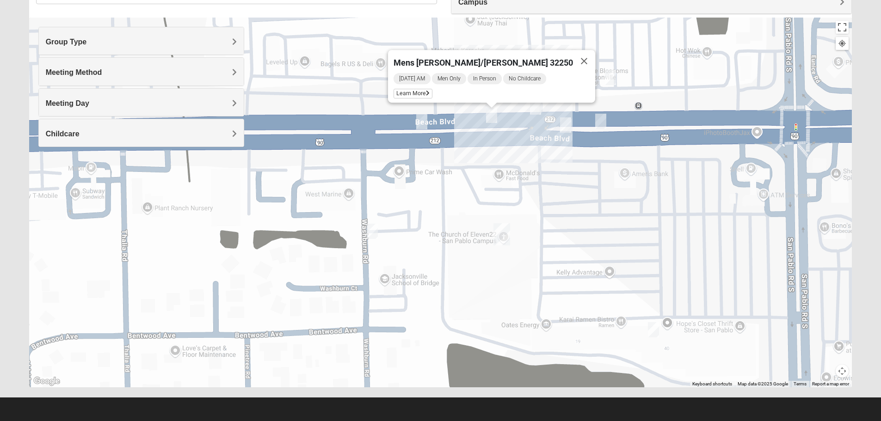
click at [425, 121] on img "On Campus Mens Smith 32250" at bounding box center [421, 121] width 11 height 15
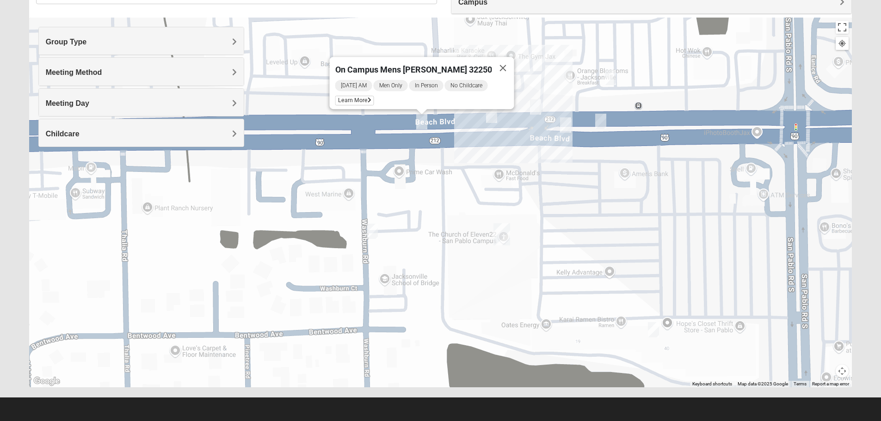
click at [605, 73] on img "On Campus Mens Moya/Pritchett 32250" at bounding box center [610, 77] width 11 height 15
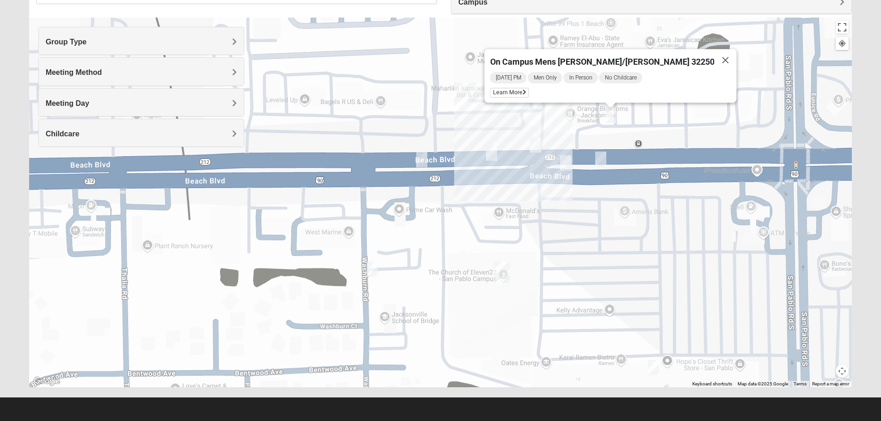
click at [601, 164] on img "On Campus Mens Hawk/Garcia 32250" at bounding box center [600, 159] width 11 height 15
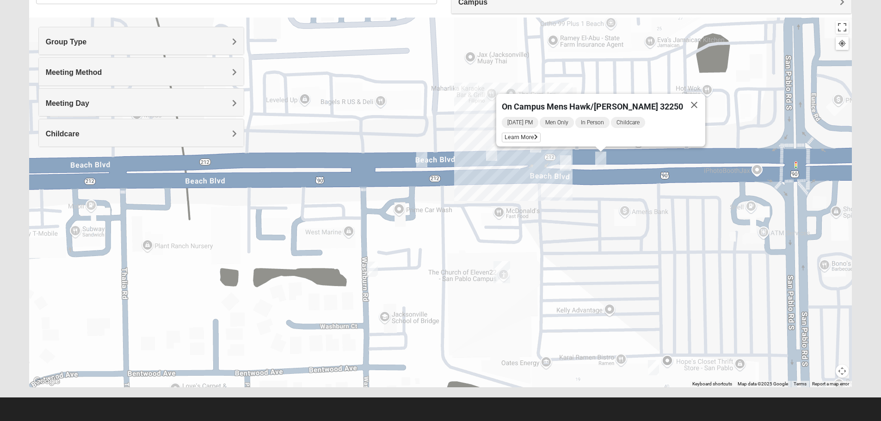
click at [652, 360] on img "On Campus Mens Starkey 32250" at bounding box center [653, 367] width 11 height 15
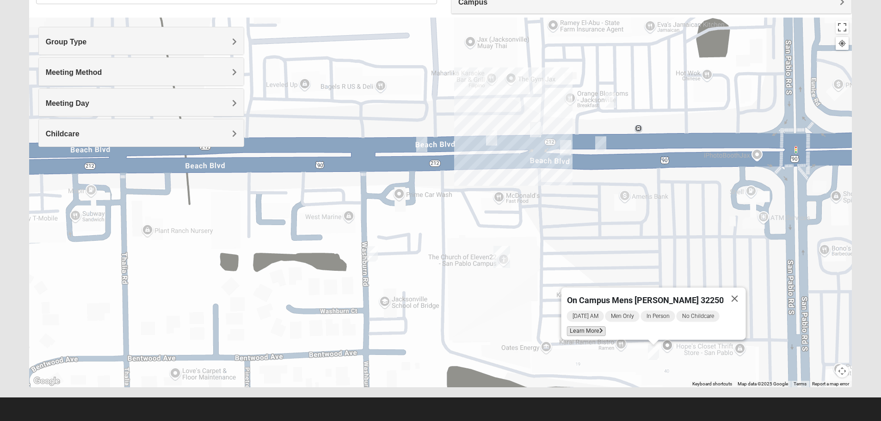
click at [598, 326] on span "Learn More" at bounding box center [585, 331] width 39 height 10
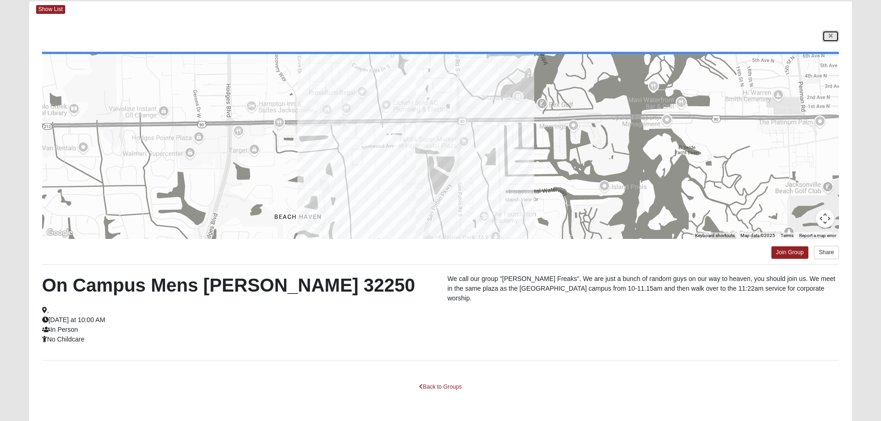
click at [831, 37] on icon at bounding box center [831, 36] width 4 height 6
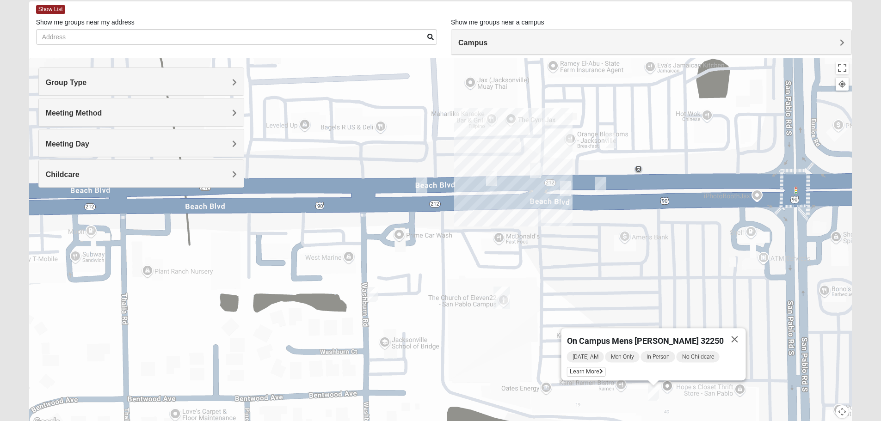
click at [599, 186] on img "On Campus Mens Hawk/Garcia 32250" at bounding box center [600, 184] width 11 height 15
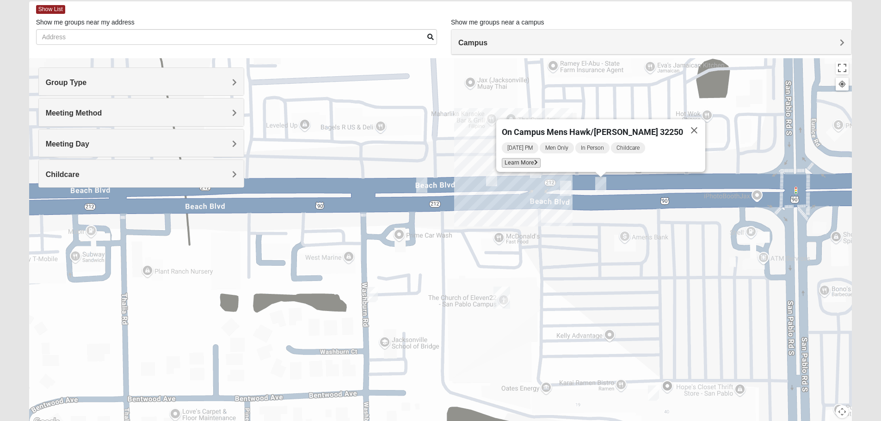
click at [541, 158] on span "Learn More" at bounding box center [521, 163] width 39 height 10
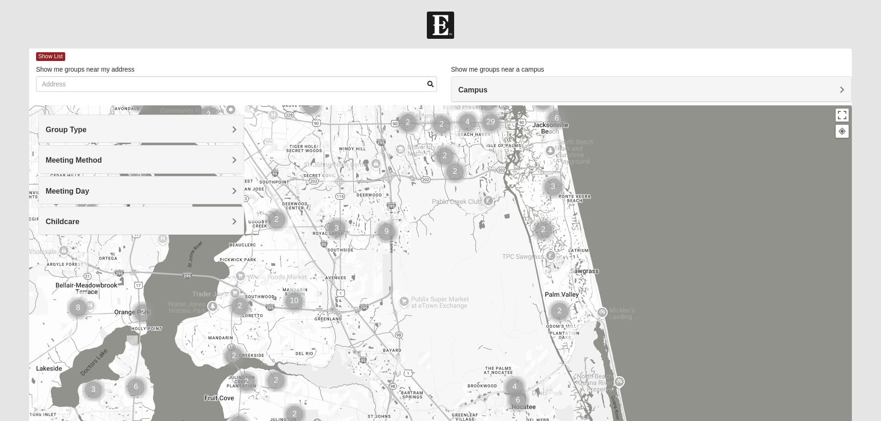
drag, startPoint x: 287, startPoint y: 349, endPoint x: 333, endPoint y: 191, distance: 164.0
click at [333, 191] on div at bounding box center [440, 290] width 823 height 370
